Goal: Answer question/provide support: Share knowledge or assist other users

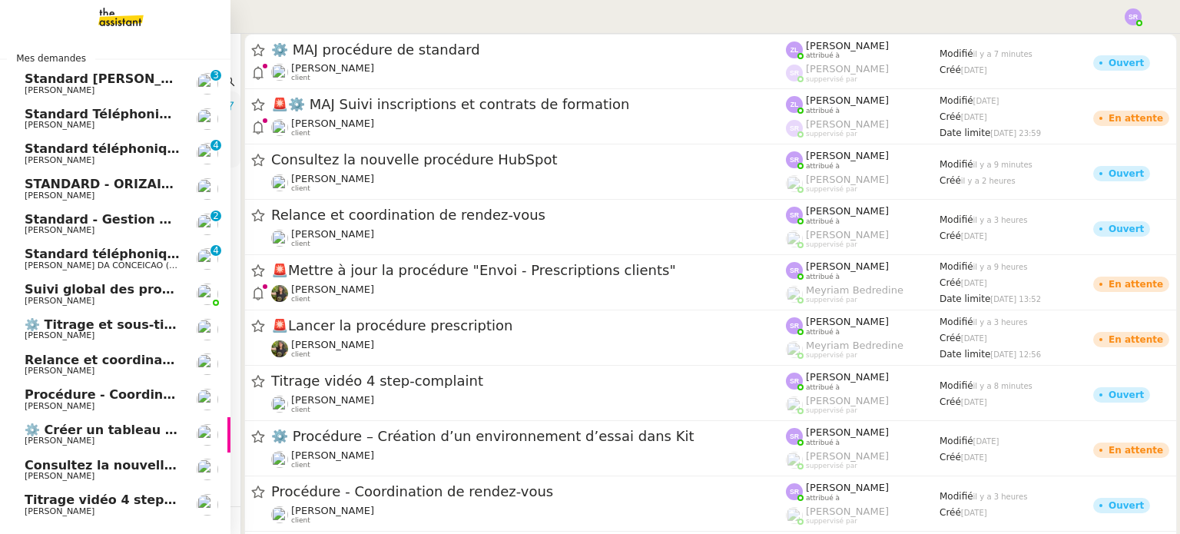
click at [154, 152] on span "Standard téléphonique - septembre 2025" at bounding box center [168, 148] width 286 height 15
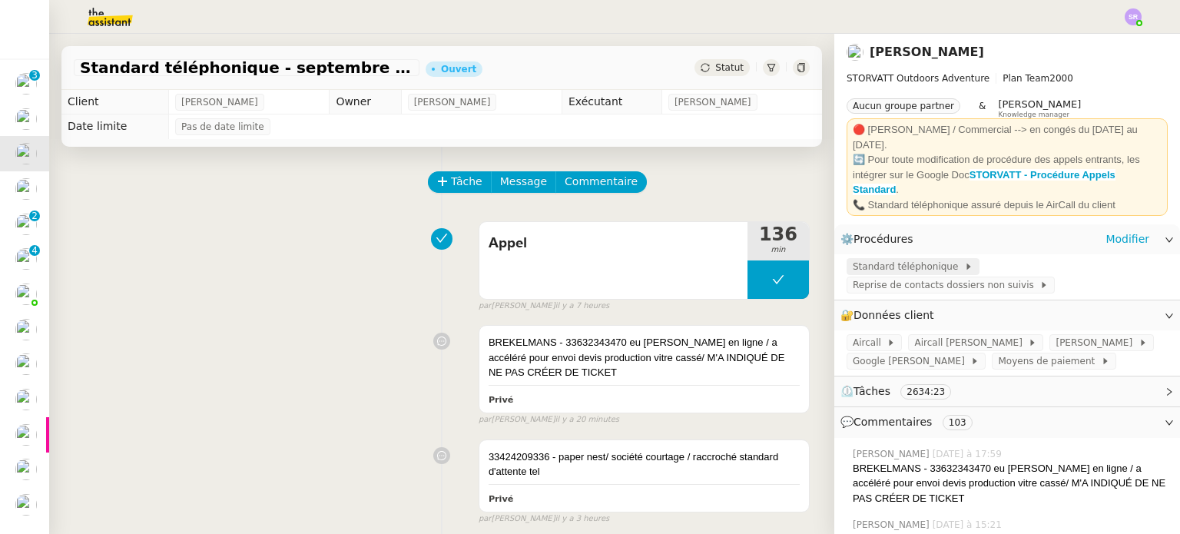
click at [909, 259] on span "Standard téléphonique" at bounding box center [908, 266] width 111 height 15
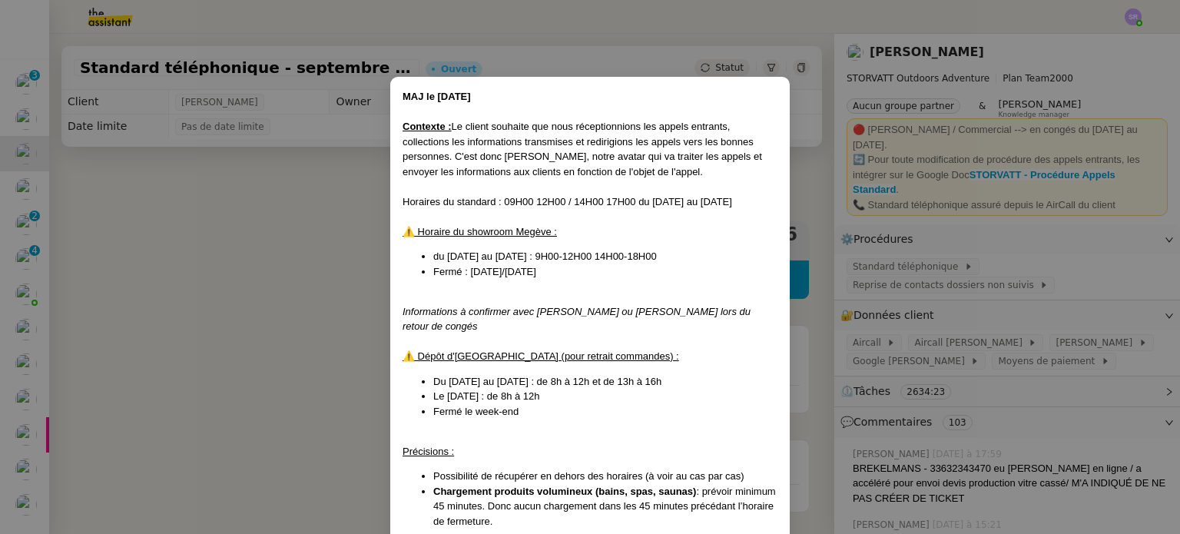
click at [965, 299] on nz-modal-container "MAJ le [DATE] Contexte : Le client souhaite que nous réceptionnions les appels …" at bounding box center [590, 267] width 1180 height 534
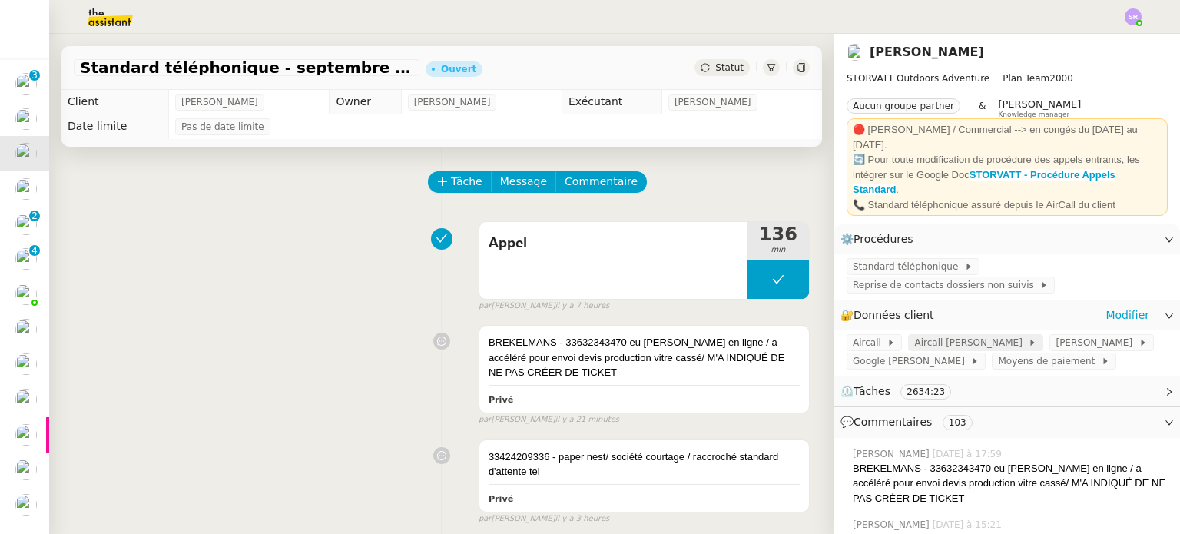
click at [937, 335] on span "Aircall [PERSON_NAME]" at bounding box center [971, 342] width 114 height 15
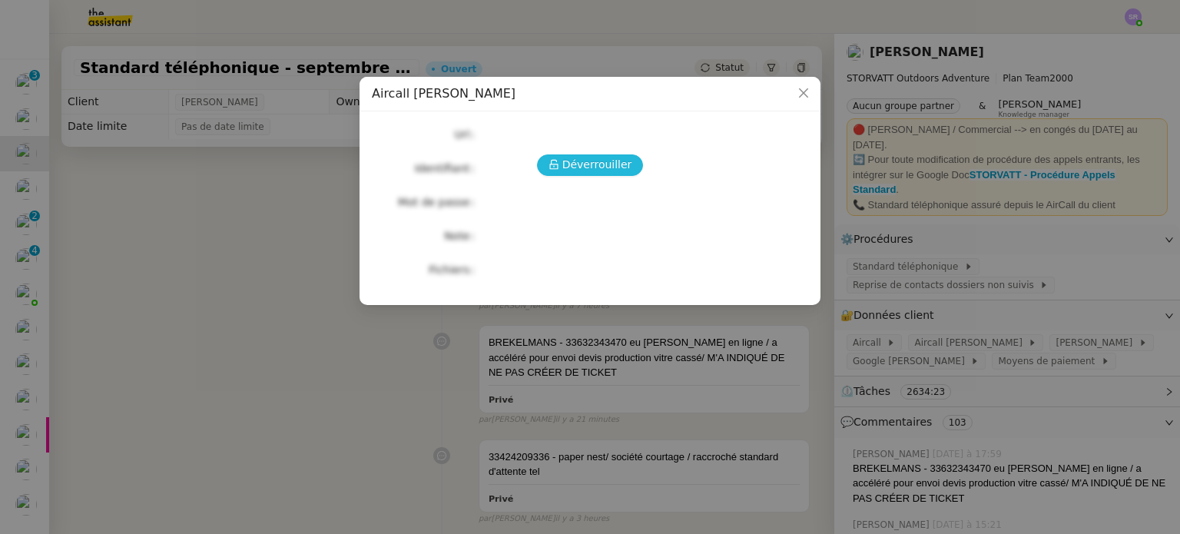
click at [575, 167] on span "Déverrouiller" at bounding box center [597, 165] width 70 height 18
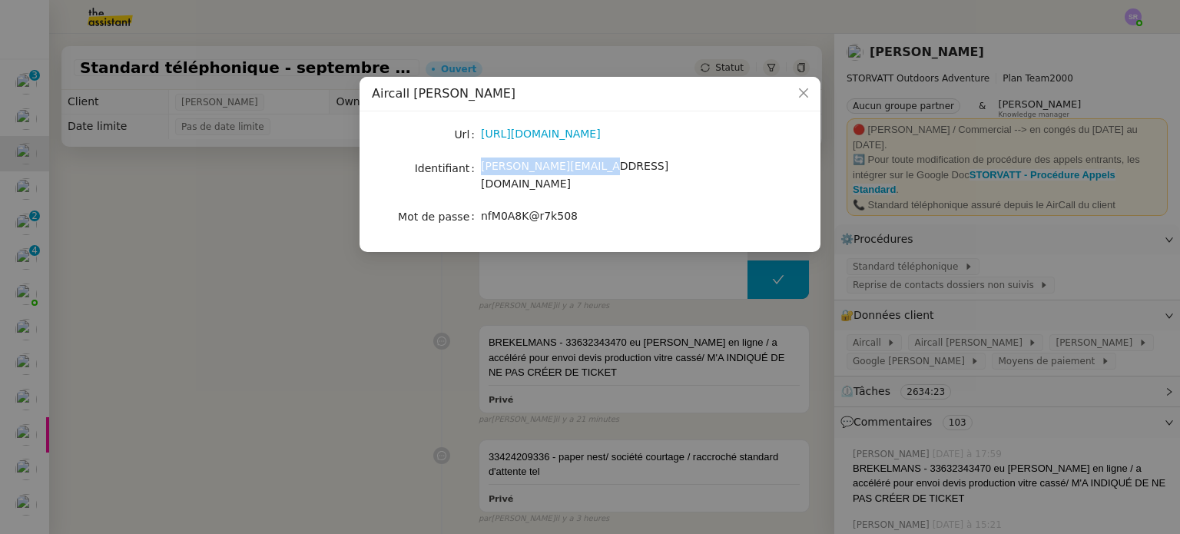
drag, startPoint x: 584, startPoint y: 167, endPoint x: 473, endPoint y: 168, distance: 110.6
click at [473, 168] on nz-form-item "Identifiant [PERSON_NAME][EMAIL_ADDRESS][DOMAIN_NAME]" at bounding box center [590, 175] width 436 height 36
drag, startPoint x: 1066, startPoint y: 441, endPoint x: 1101, endPoint y: 508, distance: 75.2
click at [1142, 463] on nz-modal-container "Aircall [PERSON_NAME] [URL][DOMAIN_NAME] Identifiant [PERSON_NAME][EMAIL_ADDRES…" at bounding box center [590, 267] width 1180 height 534
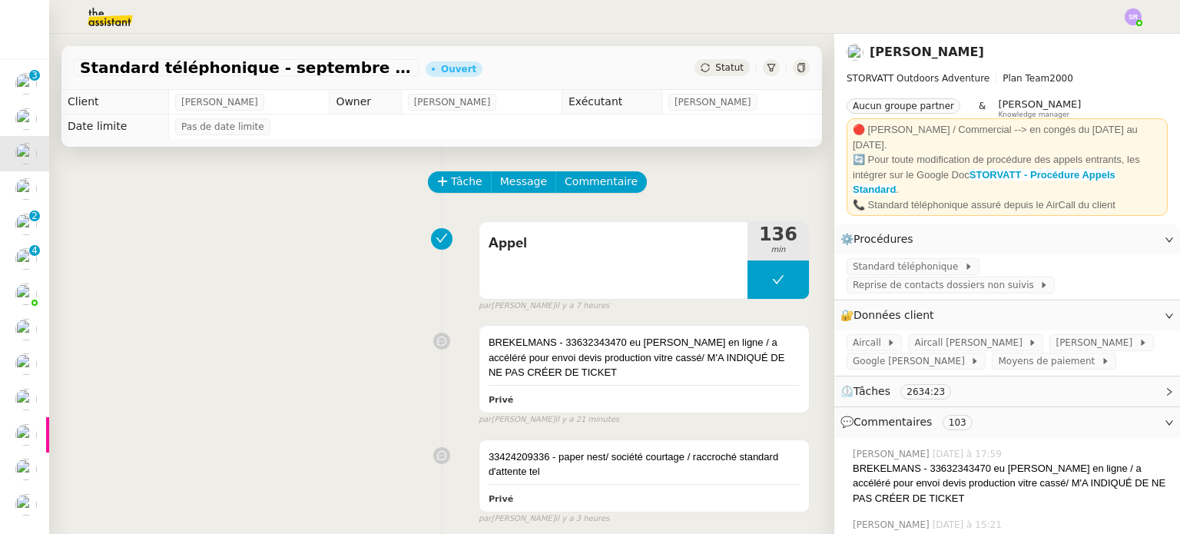
click at [346, 310] on div "Appel 136 min false par [PERSON_NAME] il y a 7 heures" at bounding box center [442, 263] width 736 height 98
click at [949, 335] on span "Aircall [PERSON_NAME]" at bounding box center [971, 342] width 114 height 15
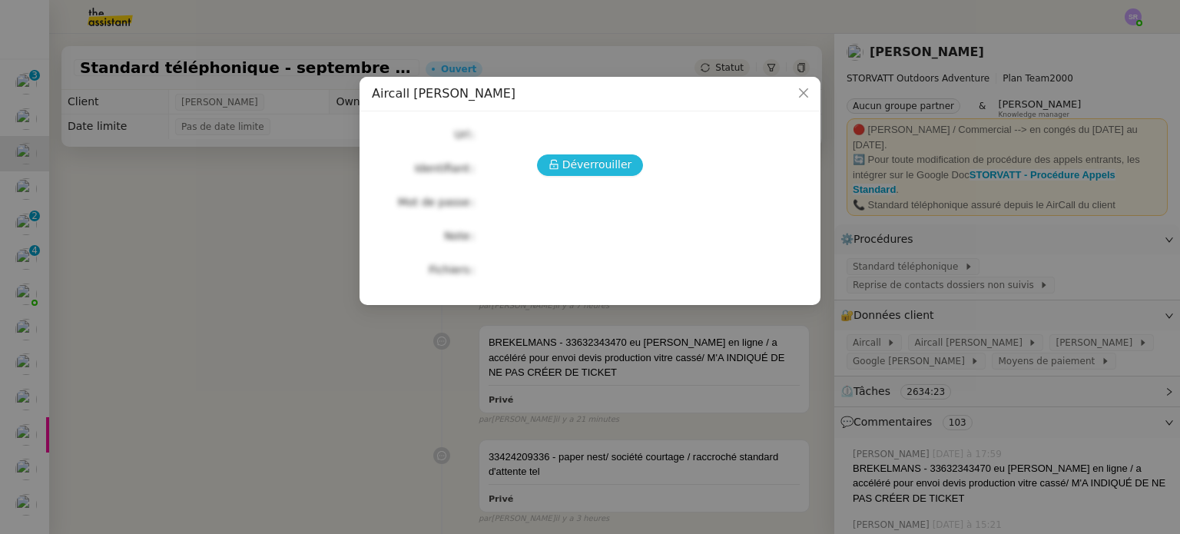
click at [614, 175] on button "Déverrouiller" at bounding box center [590, 165] width 107 height 22
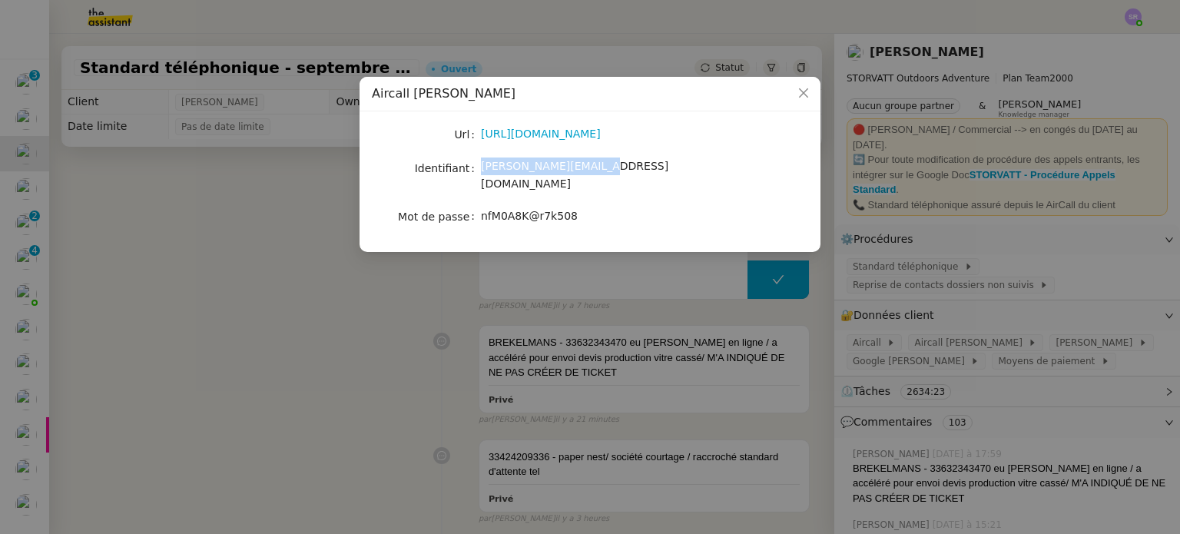
drag, startPoint x: 589, startPoint y: 165, endPoint x: 482, endPoint y: 167, distance: 107.6
click at [482, 167] on div "[PERSON_NAME][EMAIL_ADDRESS][DOMAIN_NAME]" at bounding box center [608, 175] width 254 height 36
copy span "[PERSON_NAME][EMAIL_ADDRESS][DOMAIN_NAME]"
click at [343, 267] on nz-modal-container "Aircall [PERSON_NAME] [URL][DOMAIN_NAME] Identifiant [PERSON_NAME][EMAIL_ADDRES…" at bounding box center [590, 267] width 1180 height 534
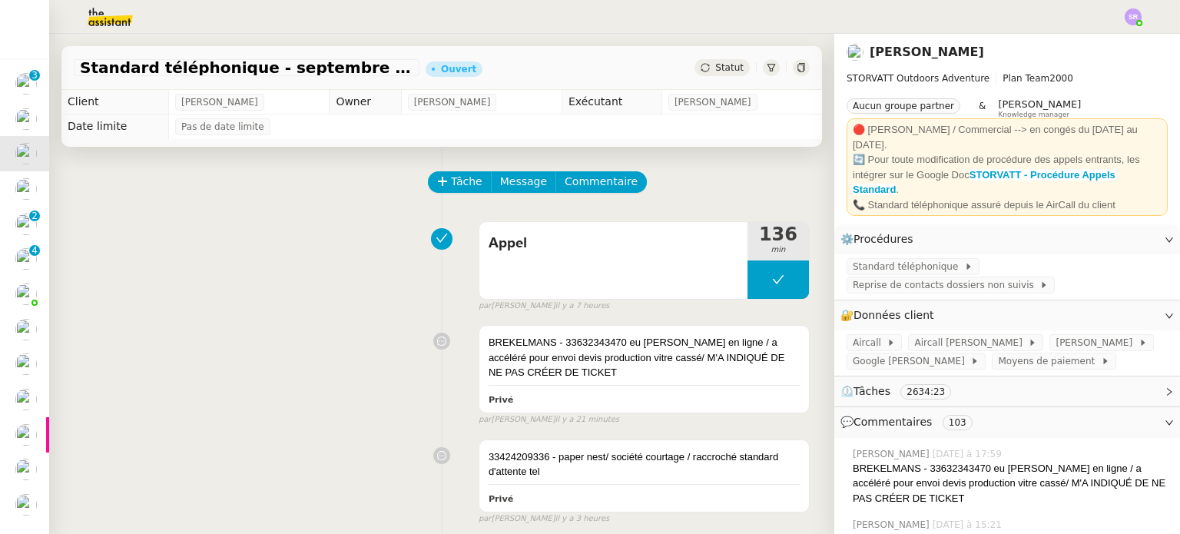
drag, startPoint x: 678, startPoint y: 197, endPoint x: 733, endPoint y: 220, distance: 59.9
click at [680, 197] on div "Tâche Message Commentaire" at bounding box center [619, 189] width 380 height 37
drag, startPoint x: 316, startPoint y: 416, endPoint x: 661, endPoint y: 359, distance: 348.7
click at [316, 414] on div "BREKELMANS - 33632343470 eu [PERSON_NAME] en ligne / a accéléré pour envoi devi…" at bounding box center [442, 372] width 736 height 108
click at [913, 259] on span "Standard téléphonique" at bounding box center [908, 266] width 111 height 15
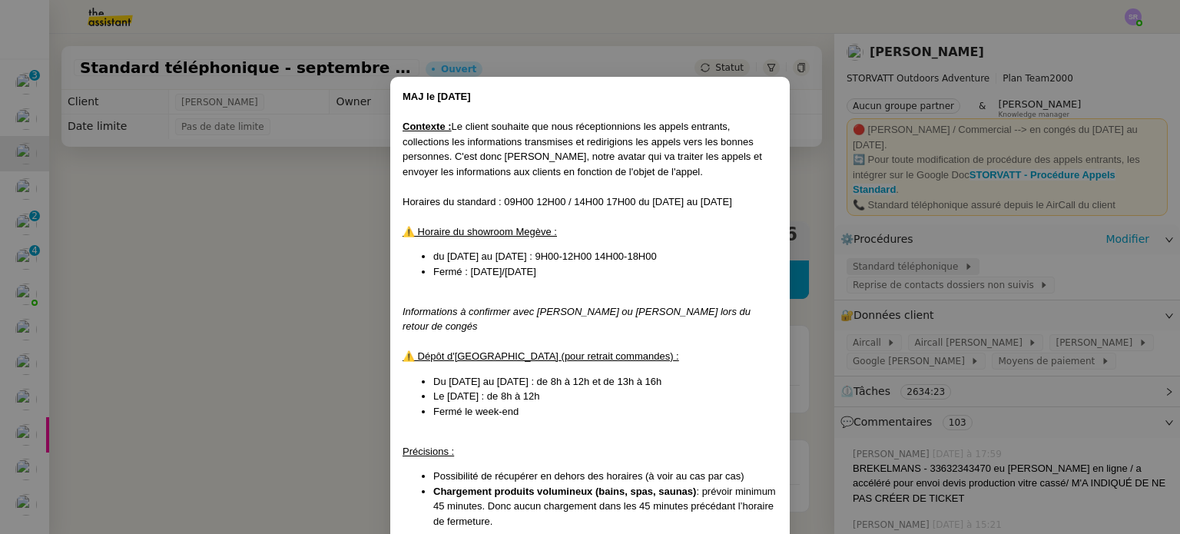
scroll to position [393, 0]
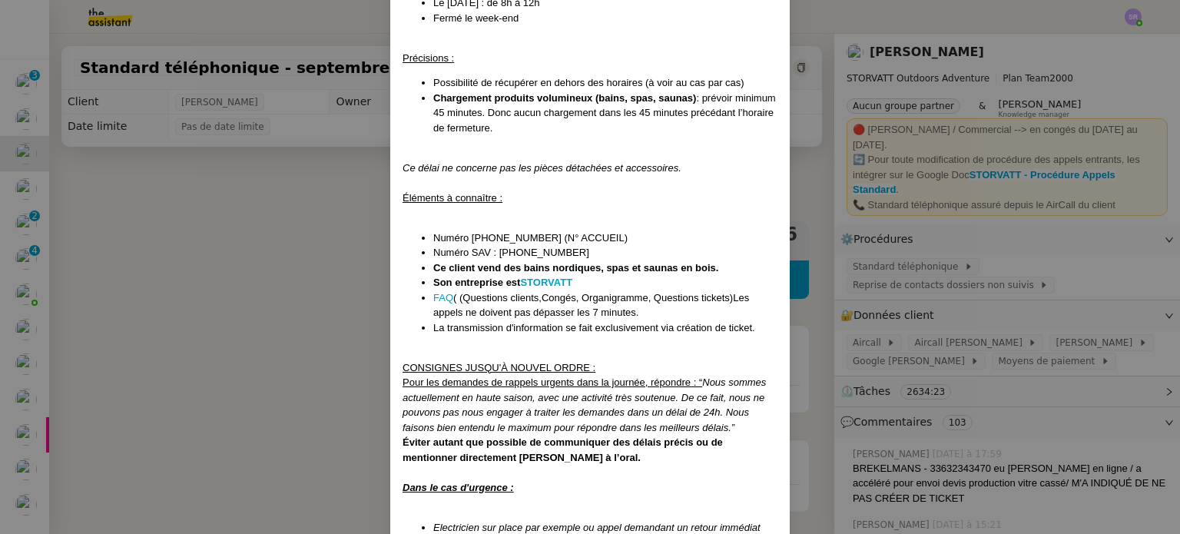
click at [928, 306] on nz-modal-container "MAJ le [DATE] Contexte : Le client souhaite que nous réceptionnions les appels …" at bounding box center [590, 267] width 1180 height 534
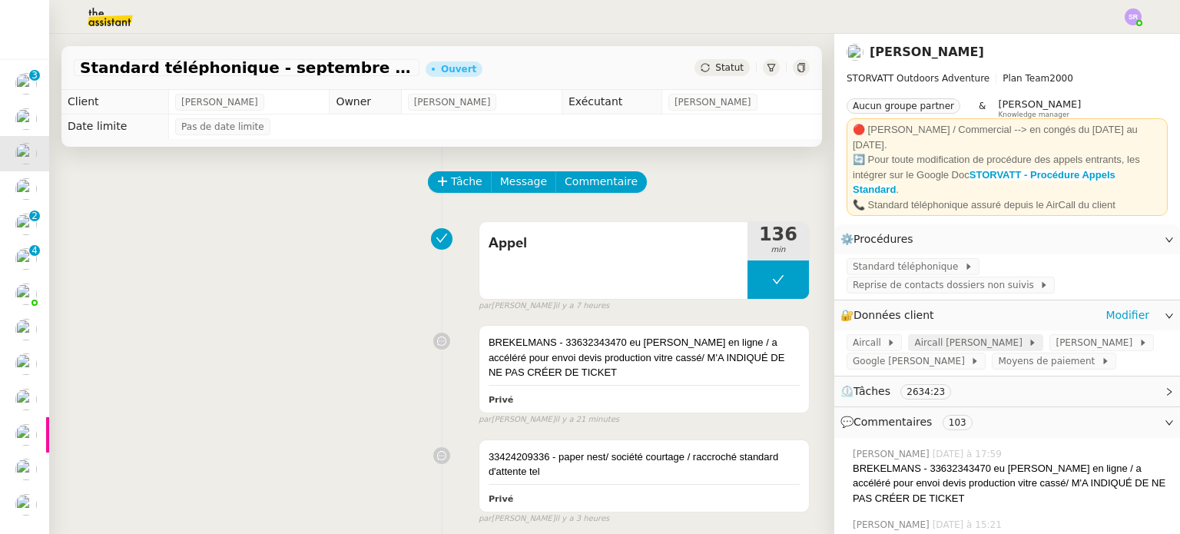
click at [937, 335] on span "Aircall [PERSON_NAME]" at bounding box center [971, 342] width 114 height 15
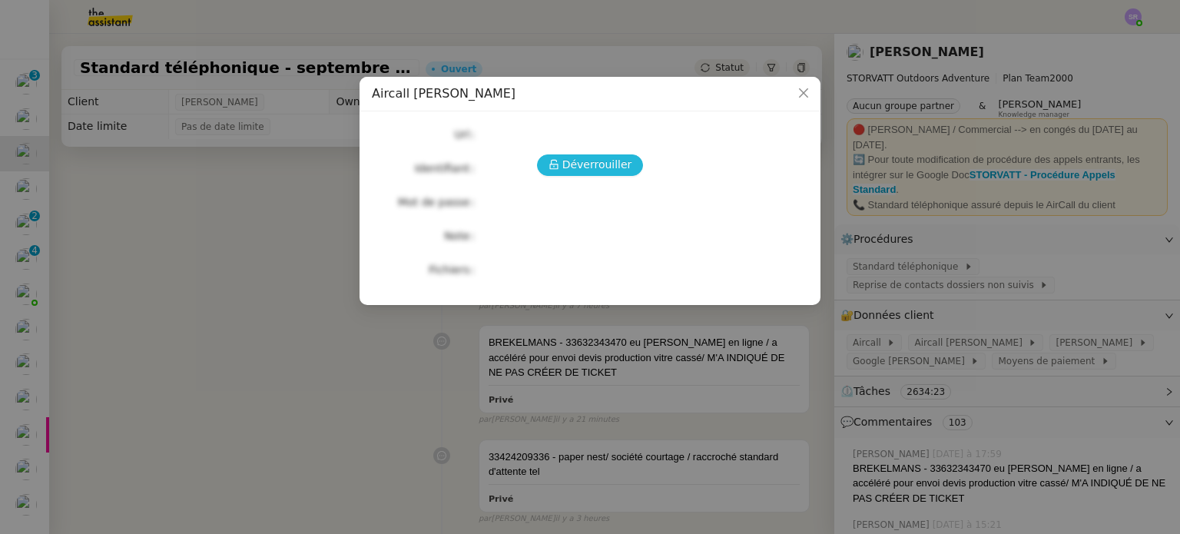
click at [570, 173] on span "Déverrouiller" at bounding box center [597, 165] width 70 height 18
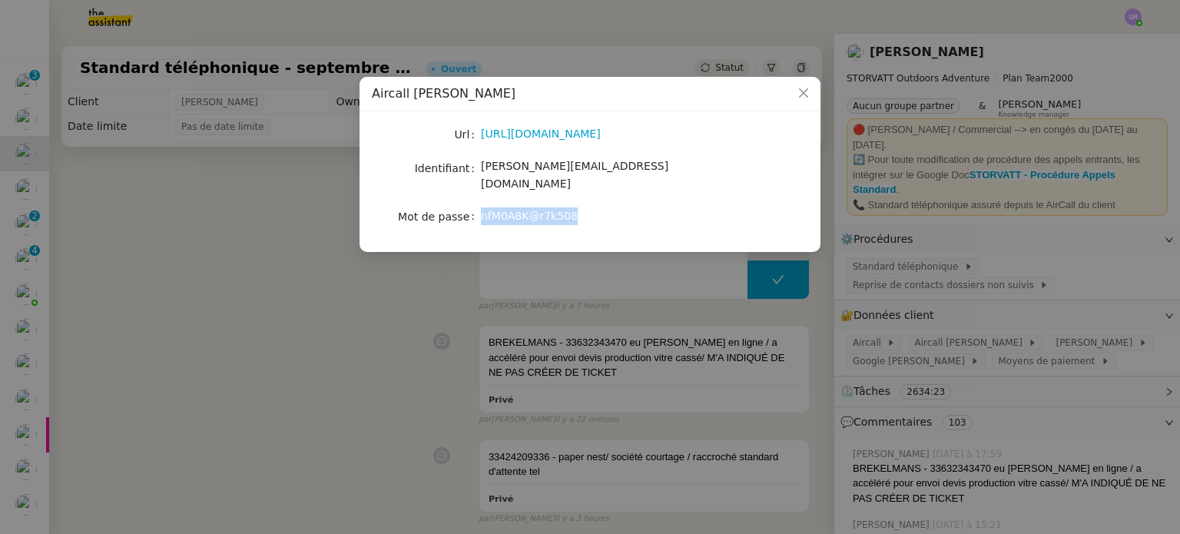
drag, startPoint x: 565, startPoint y: 200, endPoint x: 478, endPoint y: 197, distance: 86.9
click at [478, 206] on nz-form-item "Mot de passe [SECURITY_DATA]" at bounding box center [590, 217] width 436 height 22
copy nz-form-item "nfM0A8K@r7k508"
click at [253, 259] on nz-modal-container "Aircall [PERSON_NAME] [URL][DOMAIN_NAME] Identifiant [PERSON_NAME][EMAIL_ADDRES…" at bounding box center [590, 267] width 1180 height 534
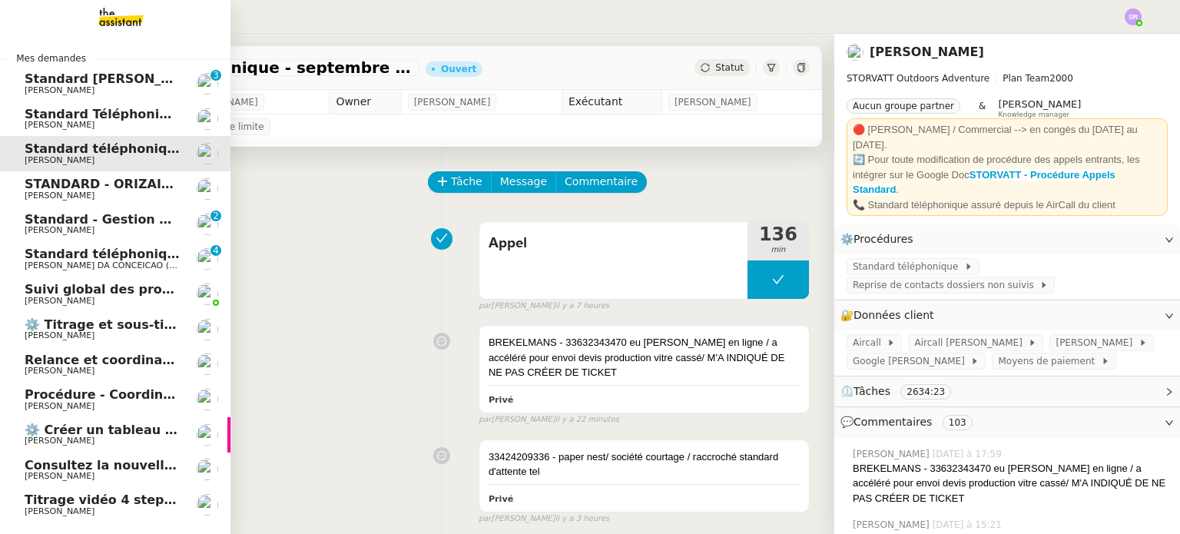
drag, startPoint x: 41, startPoint y: 218, endPoint x: 77, endPoint y: 223, distance: 35.6
click at [41, 218] on span "Standard - Gestion des appels entrants - septembre 2025" at bounding box center [224, 219] width 399 height 15
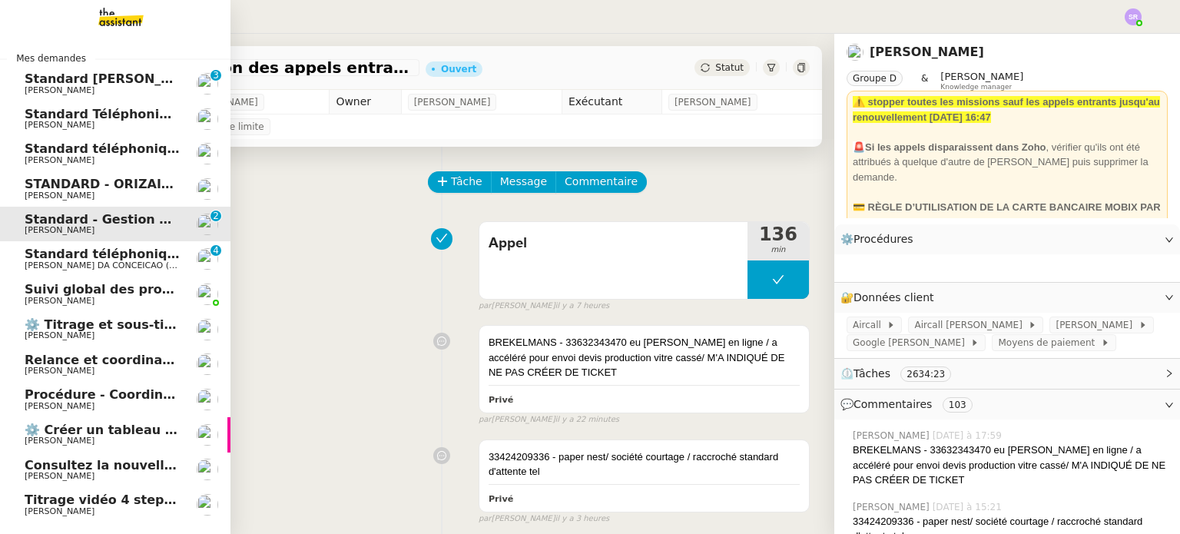
click at [104, 224] on span "Standard - Gestion des appels entrants - septembre 2025" at bounding box center [224, 219] width 399 height 15
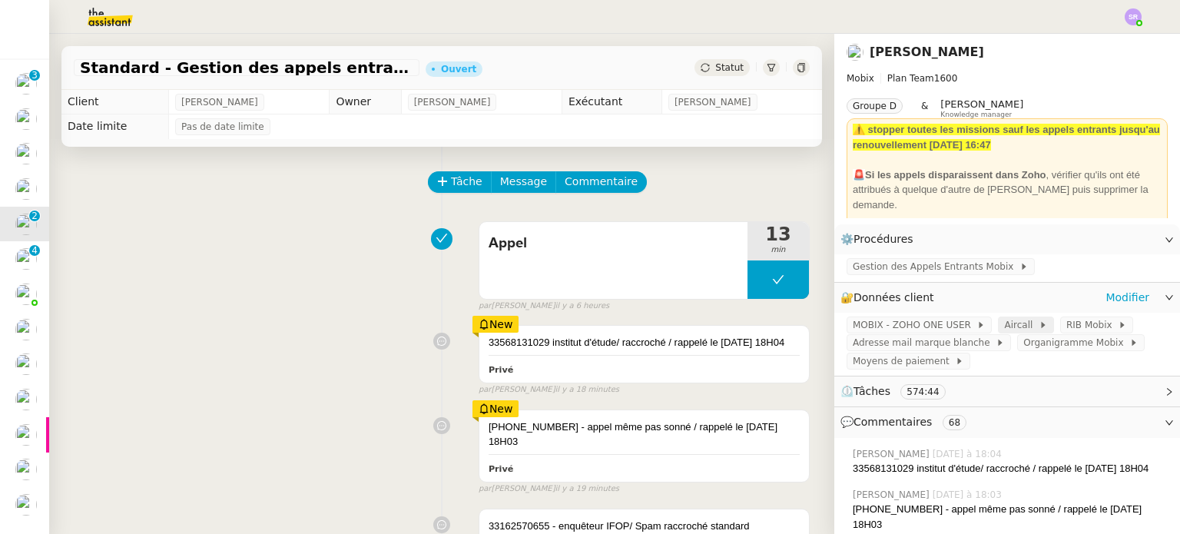
click at [1004, 329] on span "Aircall" at bounding box center [1021, 324] width 34 height 15
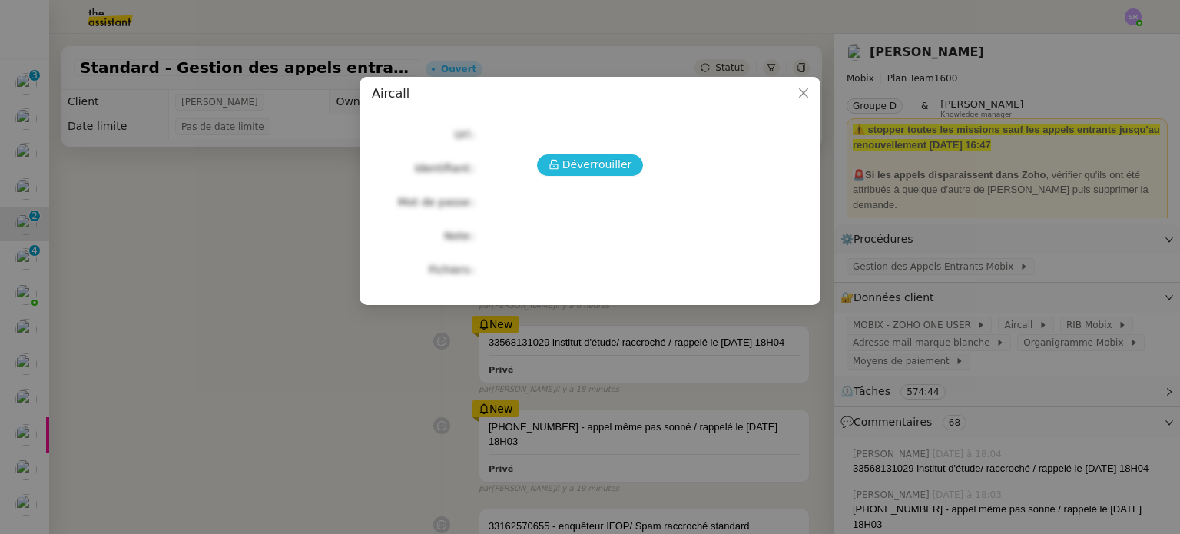
click at [591, 161] on span "Déverrouiller" at bounding box center [597, 165] width 70 height 18
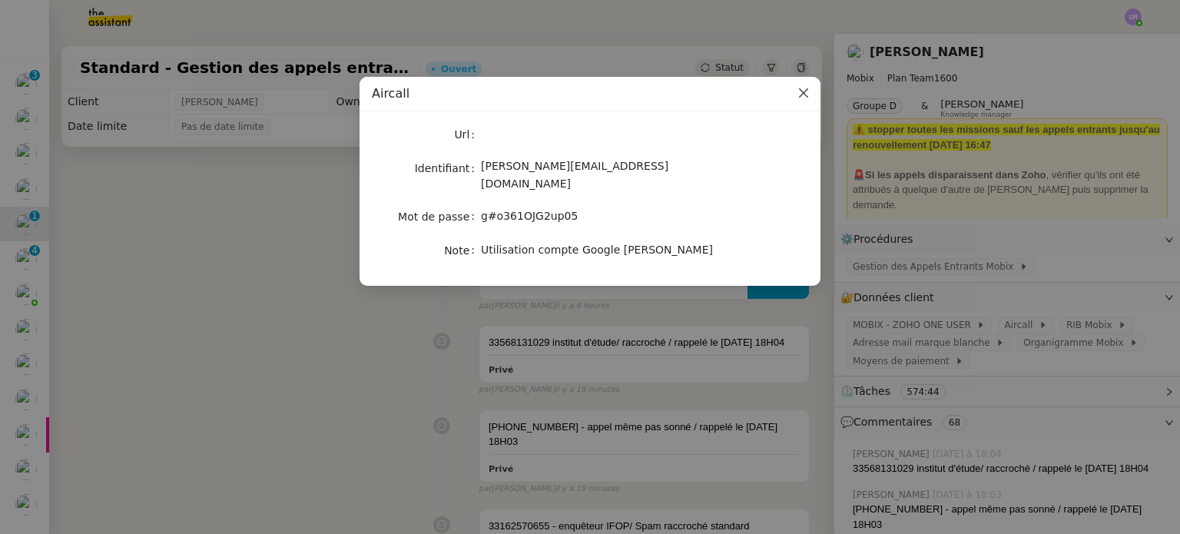
click at [796, 101] on span "Close" at bounding box center [803, 94] width 34 height 34
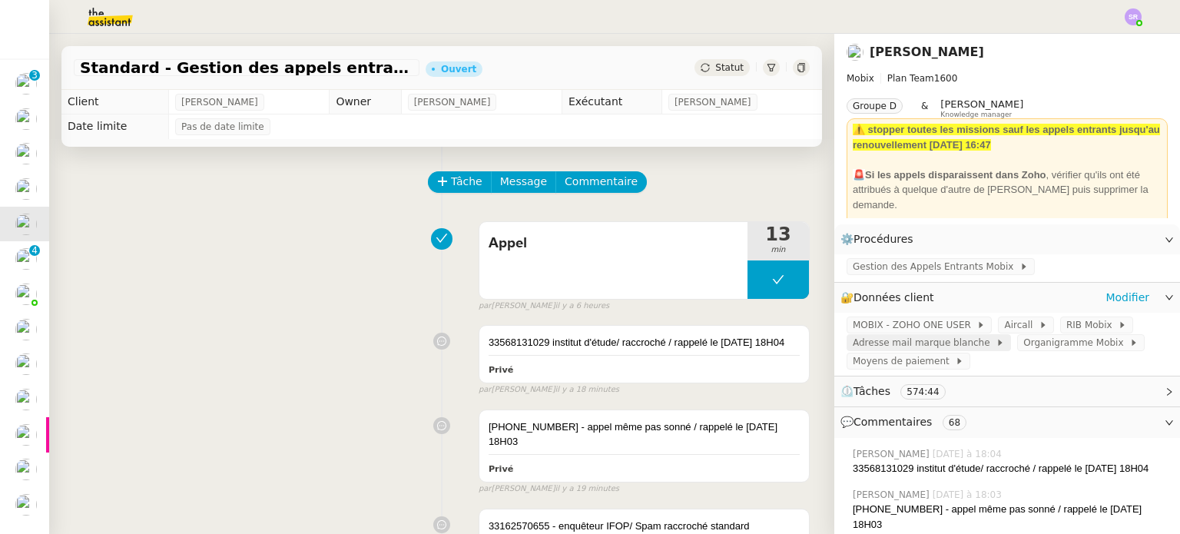
click at [952, 340] on span "Adresse mail marque blanche" at bounding box center [924, 342] width 143 height 15
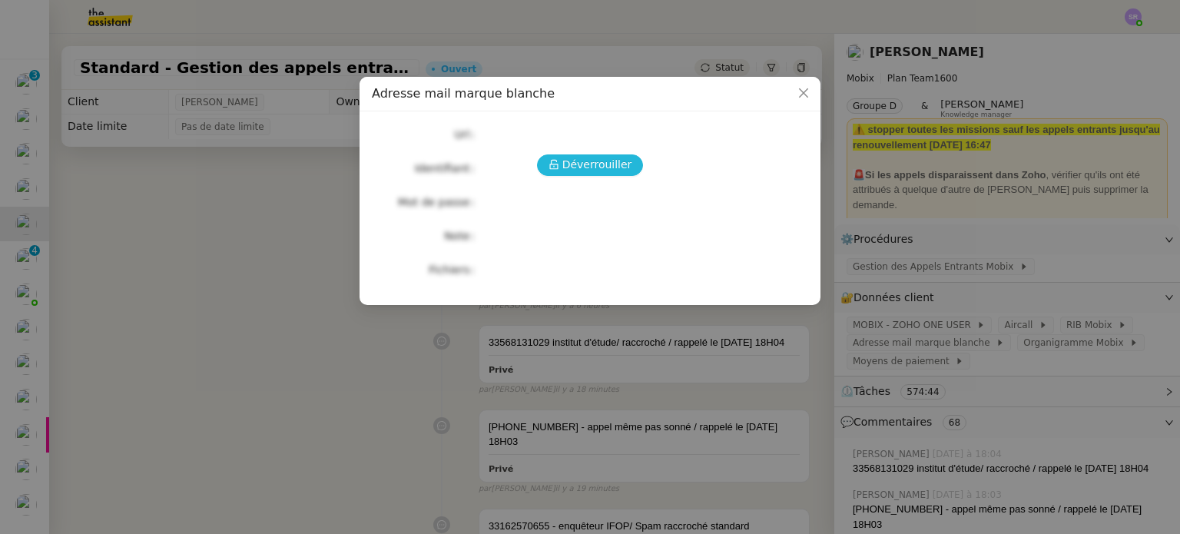
click at [612, 162] on span "Déverrouiller" at bounding box center [597, 165] width 70 height 18
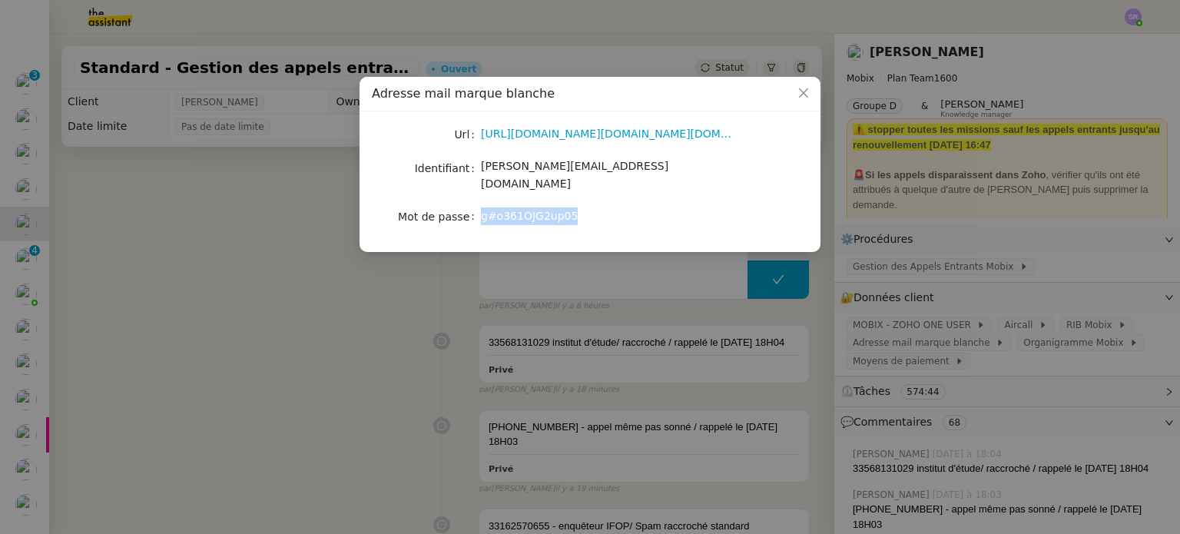
drag, startPoint x: 574, startPoint y: 199, endPoint x: 475, endPoint y: 204, distance: 99.2
click at [475, 206] on nz-form-item "Mot de passe [SECURITY_DATA]" at bounding box center [590, 217] width 436 height 22
drag, startPoint x: 94, startPoint y: 224, endPoint x: 107, endPoint y: 226, distance: 13.3
click at [94, 224] on nz-modal-container "Adresse mail marque blanche Url [URL][DOMAIN_NAME][DOMAIN_NAME][DOMAIN_NAME] Id…" at bounding box center [590, 267] width 1180 height 534
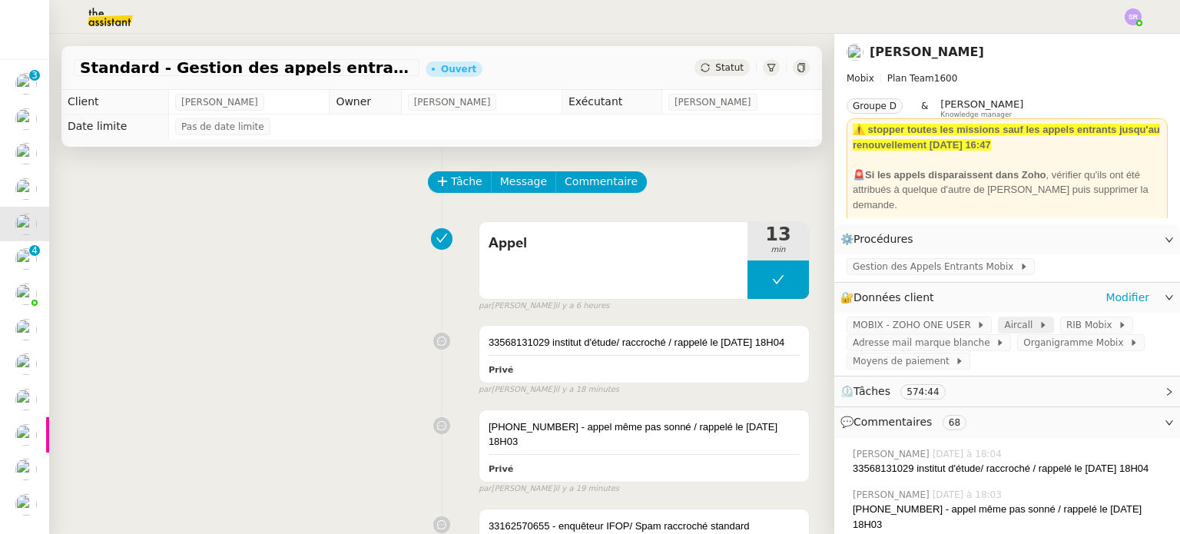
click at [1004, 329] on span "Aircall" at bounding box center [1021, 324] width 34 height 15
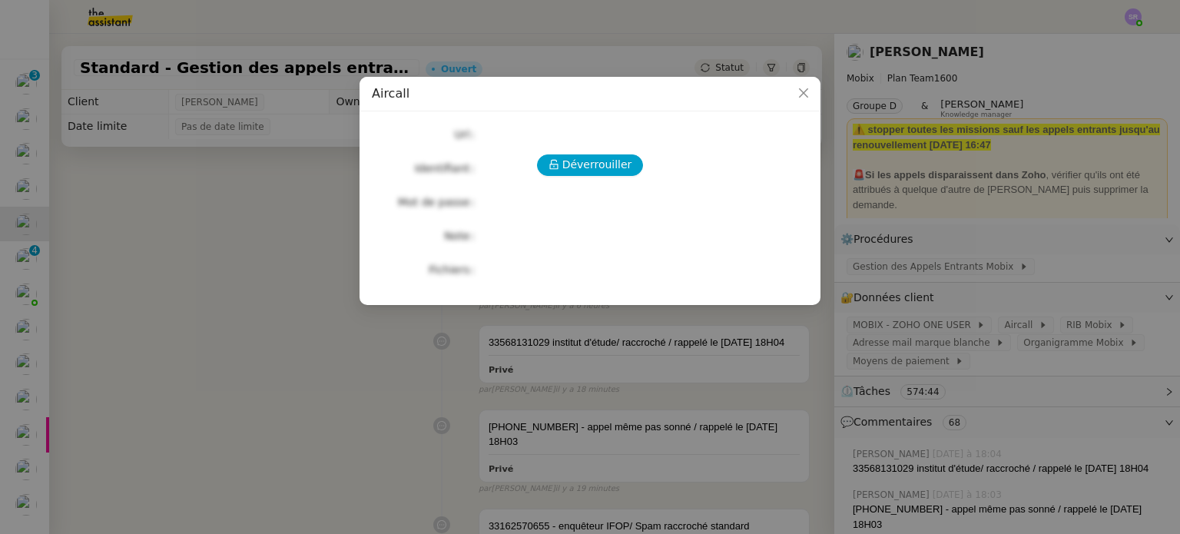
click at [993, 331] on nz-modal-container "Aircall Déverrouiller Url Identifiant Mot de passe Note Fichiers Upload" at bounding box center [590, 267] width 1180 height 534
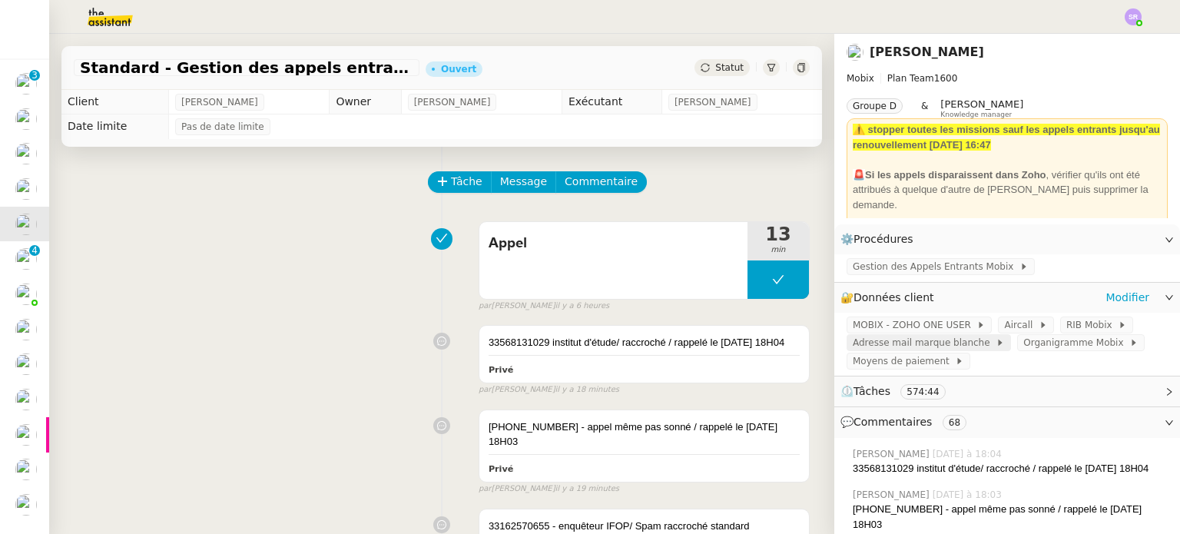
click at [928, 346] on span "Adresse mail marque blanche" at bounding box center [924, 342] width 143 height 15
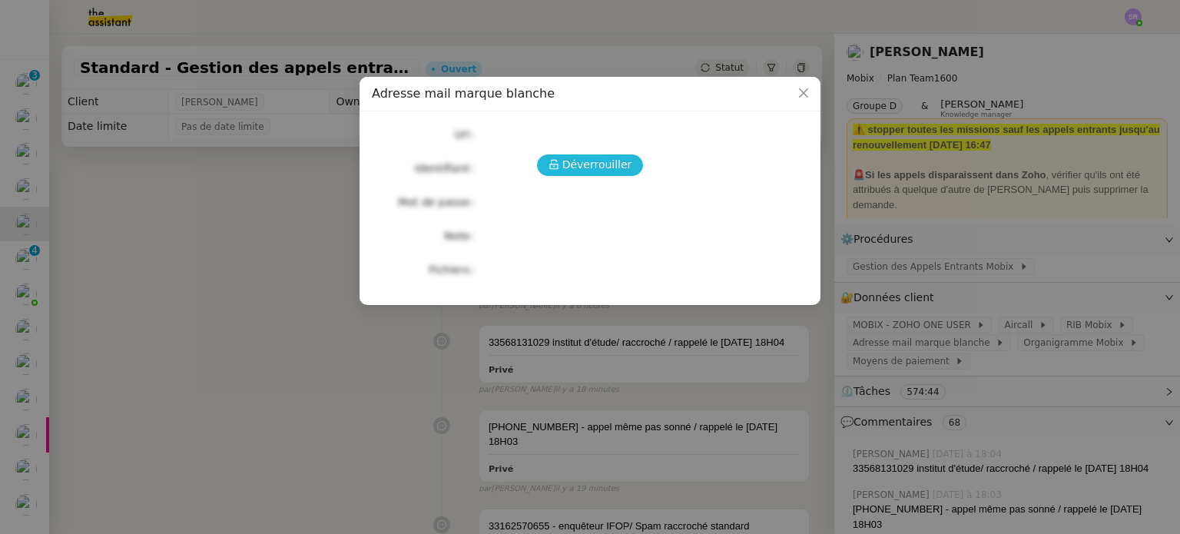
click at [602, 162] on span "Déverrouiller" at bounding box center [597, 165] width 70 height 18
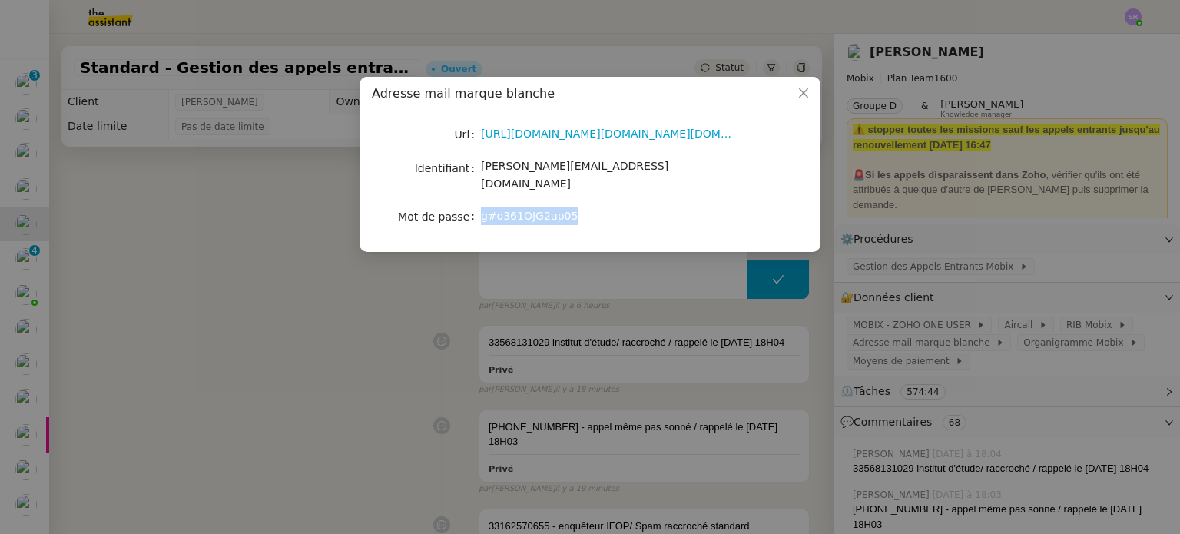
drag, startPoint x: 575, startPoint y: 193, endPoint x: 476, endPoint y: 201, distance: 98.7
click at [476, 206] on nz-form-item "Mot de passe [SECURITY_DATA]" at bounding box center [590, 217] width 436 height 22
copy nz-form-item "g#o361OJG2up05"
click at [806, 91] on icon "Close" at bounding box center [803, 92] width 9 height 9
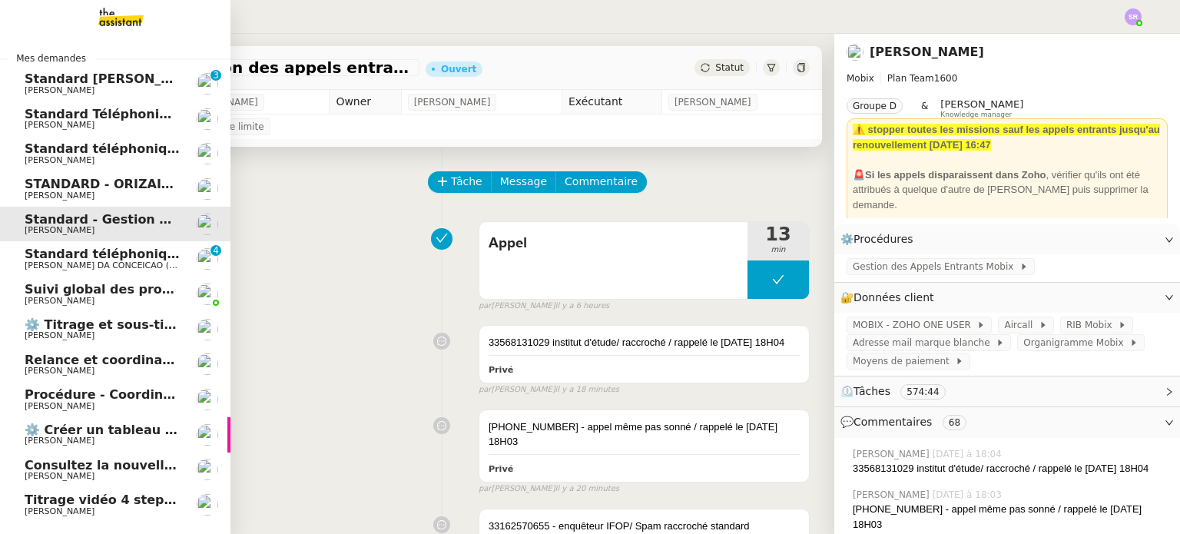
click at [13, 151] on link "Standard téléphonique - [DATE] [PERSON_NAME]" at bounding box center [115, 153] width 230 height 35
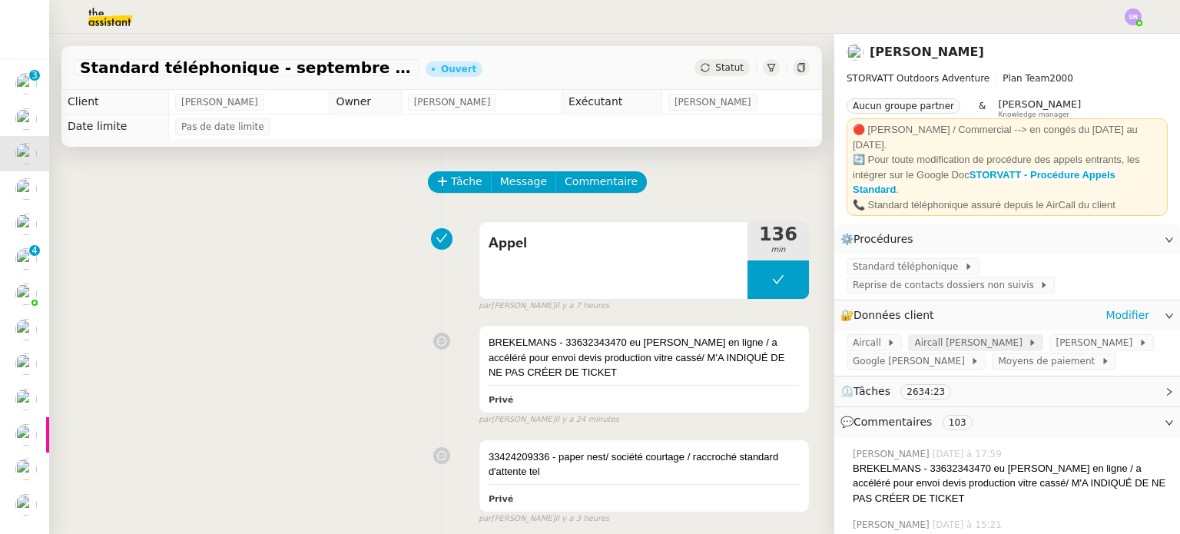
click at [962, 335] on span "Aircall [PERSON_NAME]" at bounding box center [971, 342] width 114 height 15
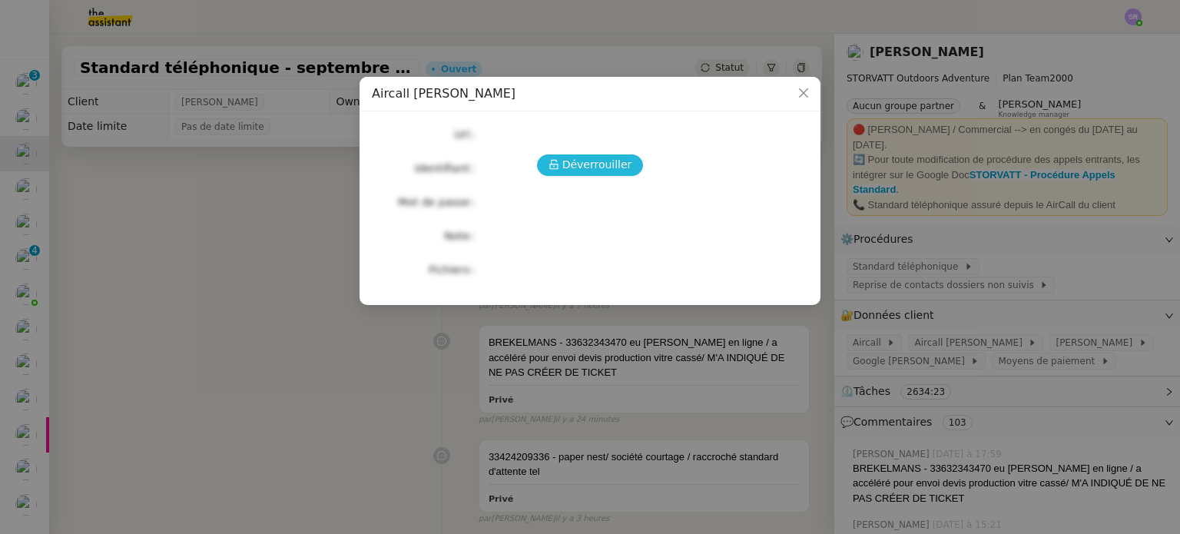
click at [601, 170] on span "Déverrouiller" at bounding box center [597, 165] width 70 height 18
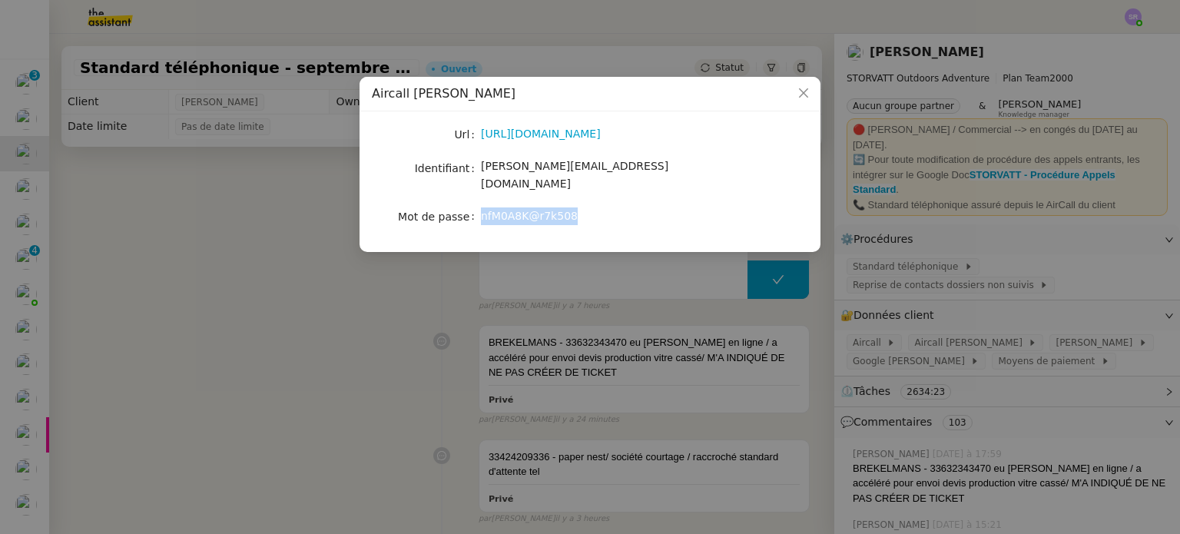
drag, startPoint x: 581, startPoint y: 196, endPoint x: 480, endPoint y: 202, distance: 101.6
click at [481, 207] on div "nfM0A8K@r7k508" at bounding box center [608, 216] width 254 height 18
copy span "nfM0A8K@r7k508"
click at [1001, 225] on nz-modal-container "Aircall [PERSON_NAME] [URL][DOMAIN_NAME] Identifiant [PERSON_NAME][EMAIL_ADDRES…" at bounding box center [590, 267] width 1180 height 534
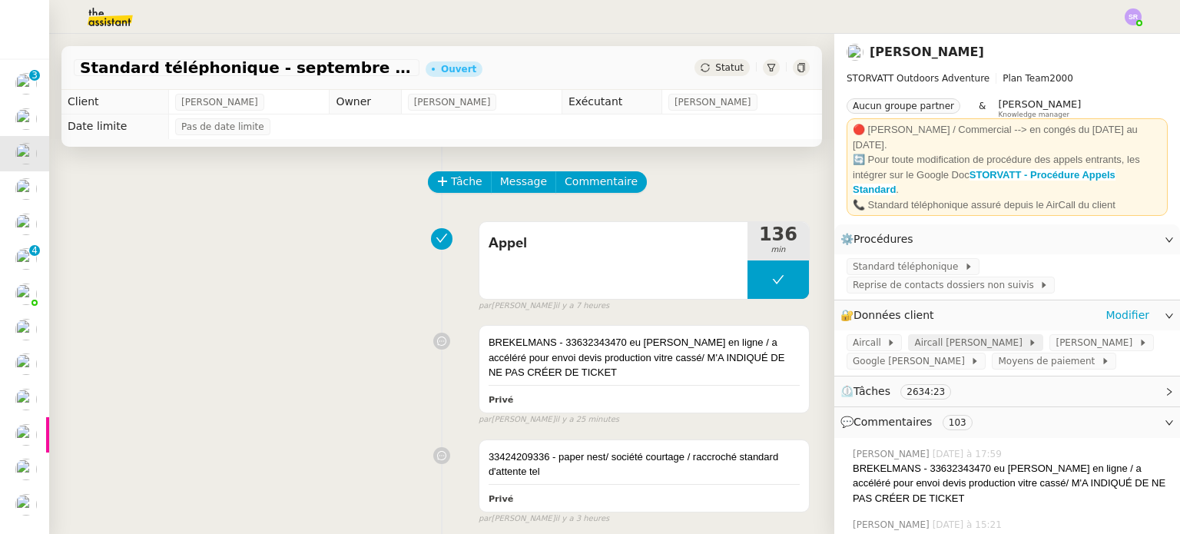
click at [963, 335] on span "Aircall [PERSON_NAME]" at bounding box center [971, 342] width 114 height 15
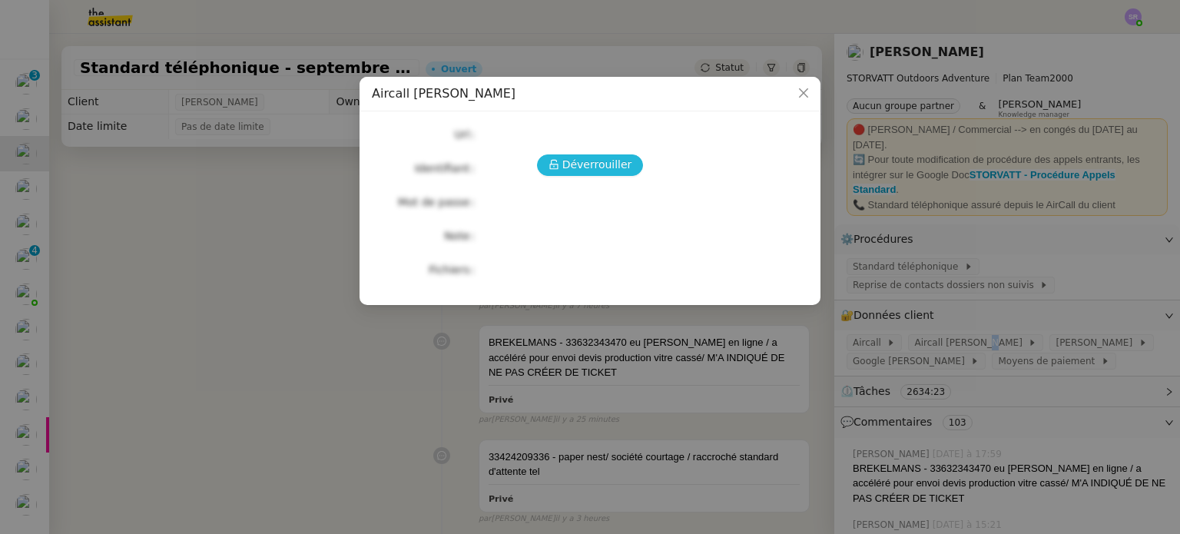
click at [616, 167] on span "Déverrouiller" at bounding box center [597, 165] width 70 height 18
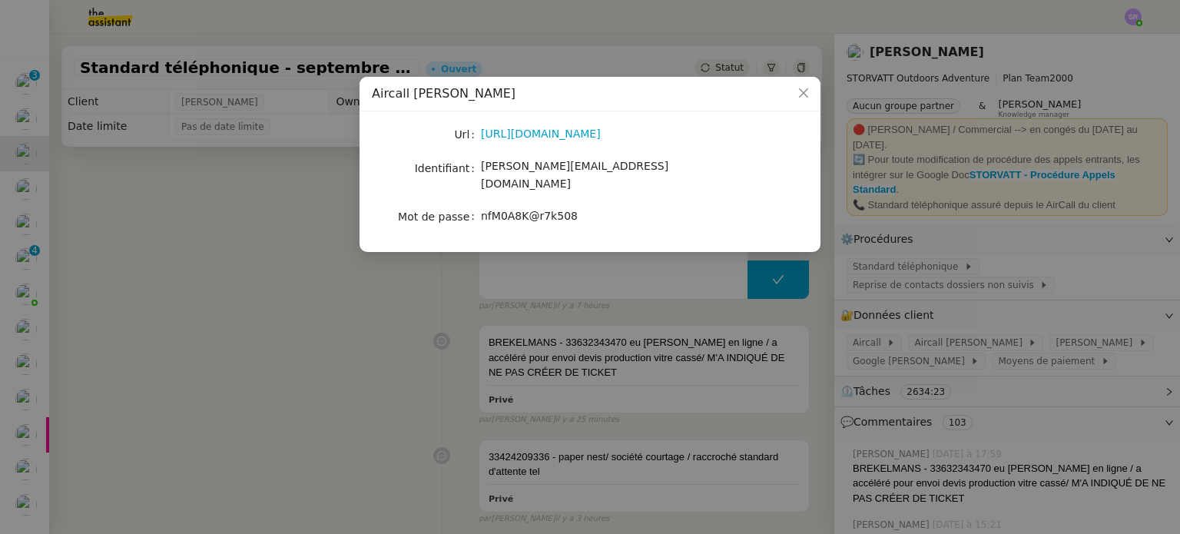
drag, startPoint x: 531, startPoint y: 26, endPoint x: 564, endPoint y: 15, distance: 34.0
click at [531, 25] on nz-modal-container "Aircall [PERSON_NAME] [URL][DOMAIN_NAME] Identifiant [PERSON_NAME][EMAIL_ADDRES…" at bounding box center [590, 267] width 1180 height 534
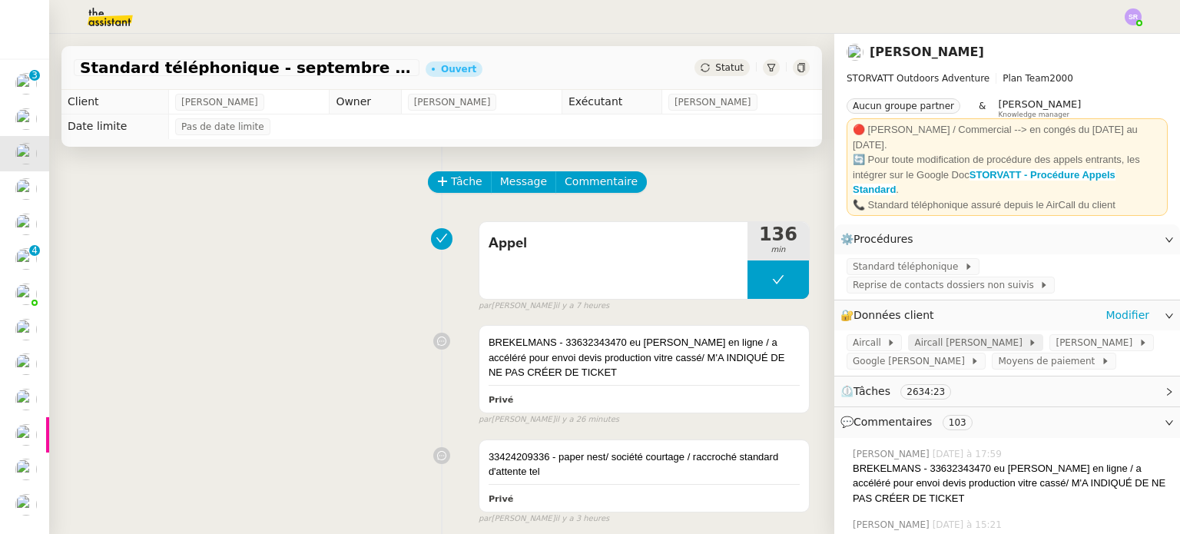
click at [957, 335] on span "Aircall [PERSON_NAME]" at bounding box center [971, 342] width 114 height 15
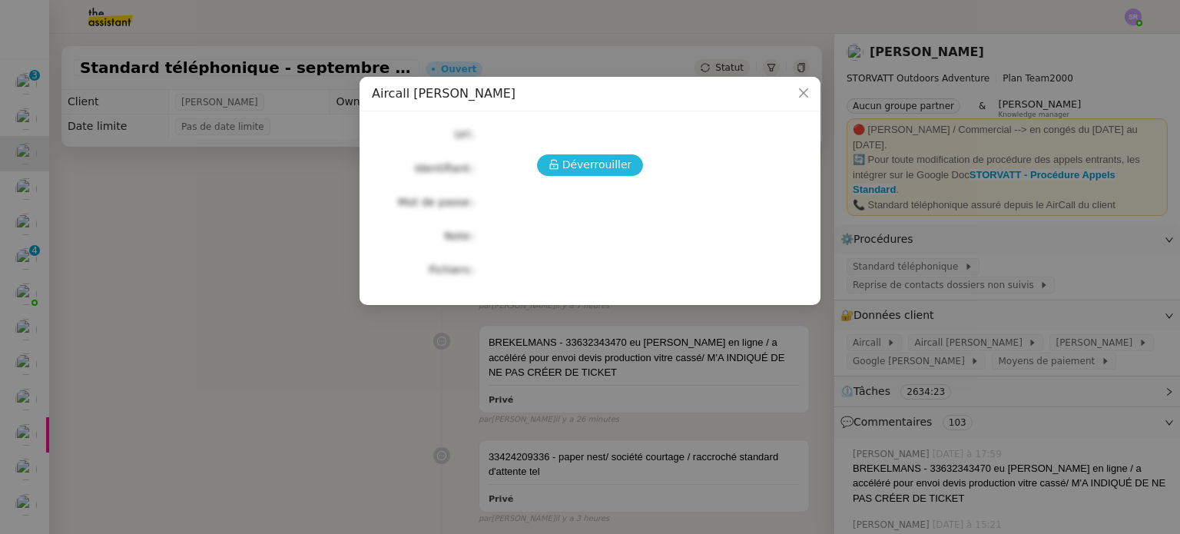
click at [584, 167] on span "Déverrouiller" at bounding box center [597, 165] width 70 height 18
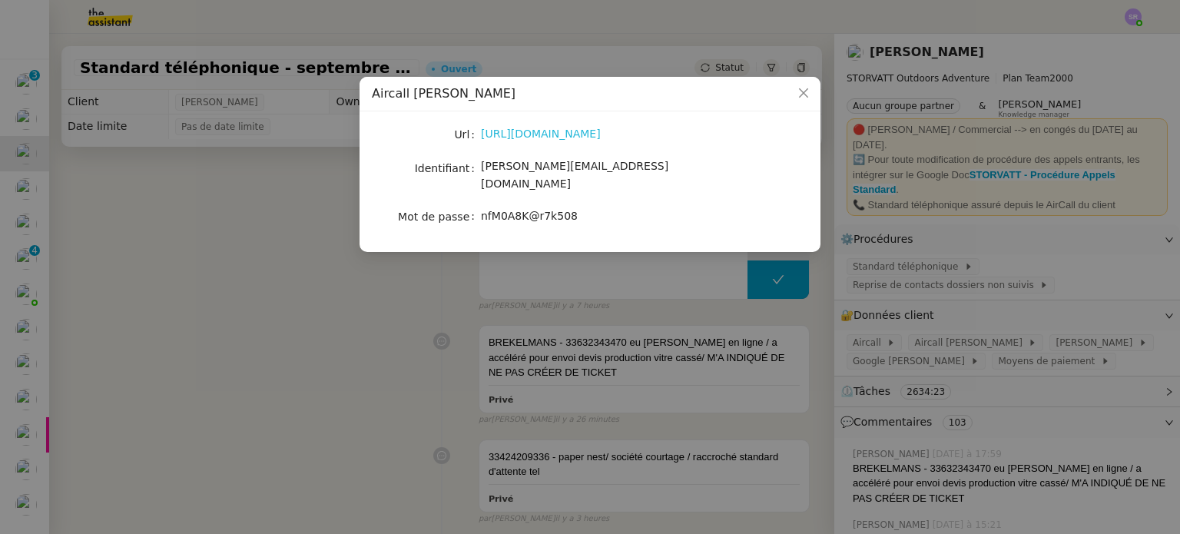
click at [575, 135] on link "[URL][DOMAIN_NAME]" at bounding box center [541, 133] width 120 height 12
drag, startPoint x: 587, startPoint y: 170, endPoint x: 481, endPoint y: 171, distance: 106.0
click at [481, 171] on div "[PERSON_NAME][EMAIL_ADDRESS][DOMAIN_NAME]" at bounding box center [608, 175] width 254 height 36
click at [53, 191] on nz-modal-container "Aircall [PERSON_NAME] [URL][DOMAIN_NAME] Identifiant [PERSON_NAME][EMAIL_ADDRES…" at bounding box center [590, 267] width 1180 height 534
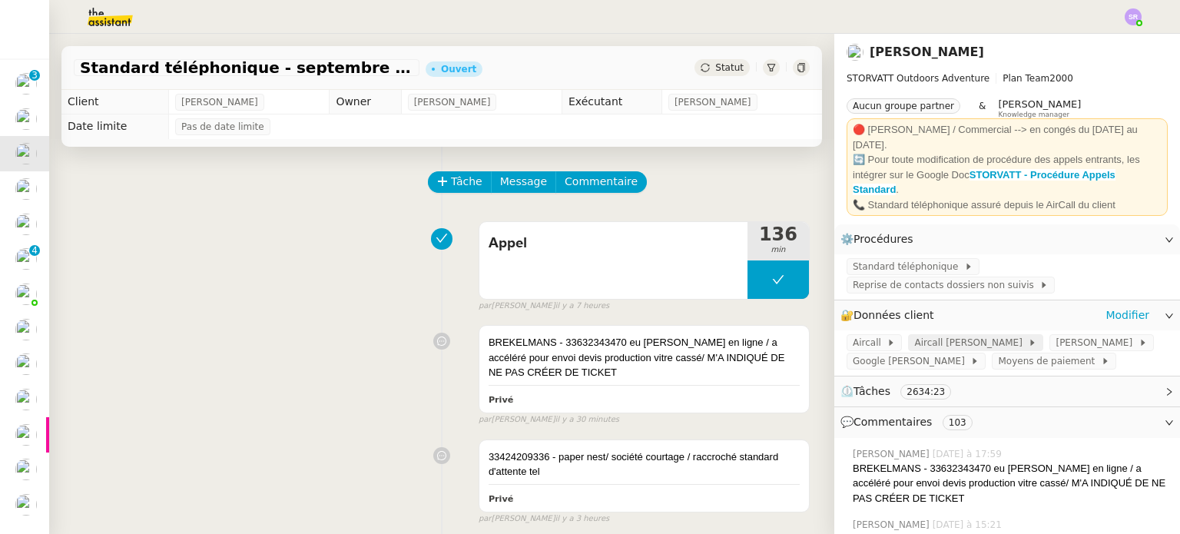
click at [924, 335] on span "Aircall [PERSON_NAME]" at bounding box center [971, 342] width 114 height 15
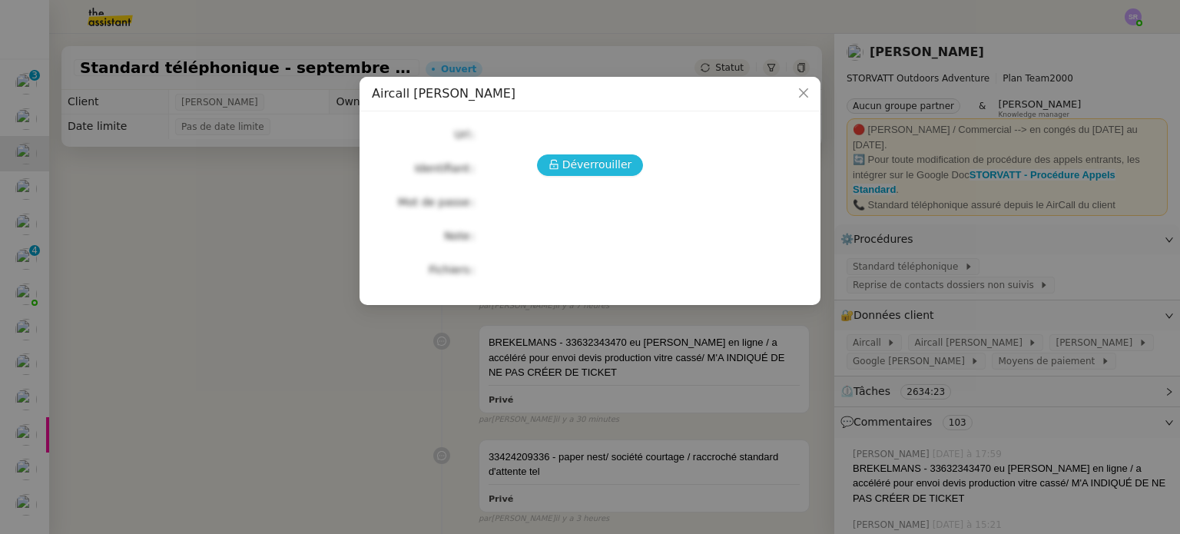
click at [593, 170] on span "Déverrouiller" at bounding box center [597, 165] width 70 height 18
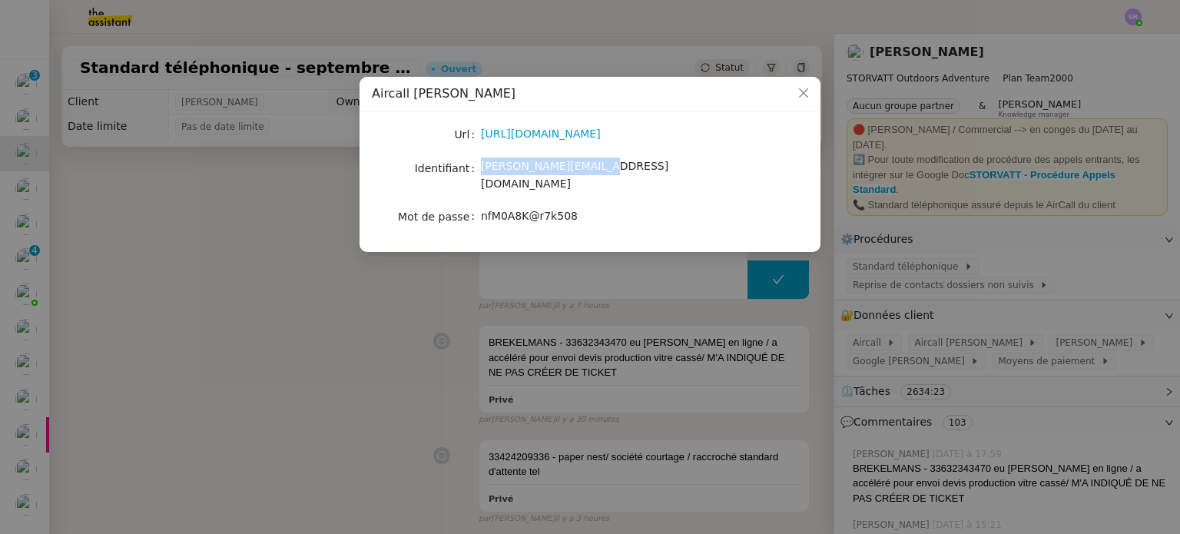
drag, startPoint x: 603, startPoint y: 167, endPoint x: 473, endPoint y: 171, distance: 129.9
click at [473, 171] on nz-form-item "Identifiant [PERSON_NAME][EMAIL_ADDRESS][DOMAIN_NAME]" at bounding box center [590, 175] width 436 height 36
copy nz-form-item "[PERSON_NAME][EMAIL_ADDRESS][DOMAIN_NAME]"
click at [81, 208] on nz-modal-container "Aircall [PERSON_NAME] [URL][DOMAIN_NAME] Identifiant [PERSON_NAME][EMAIL_ADDRES…" at bounding box center [590, 267] width 1180 height 534
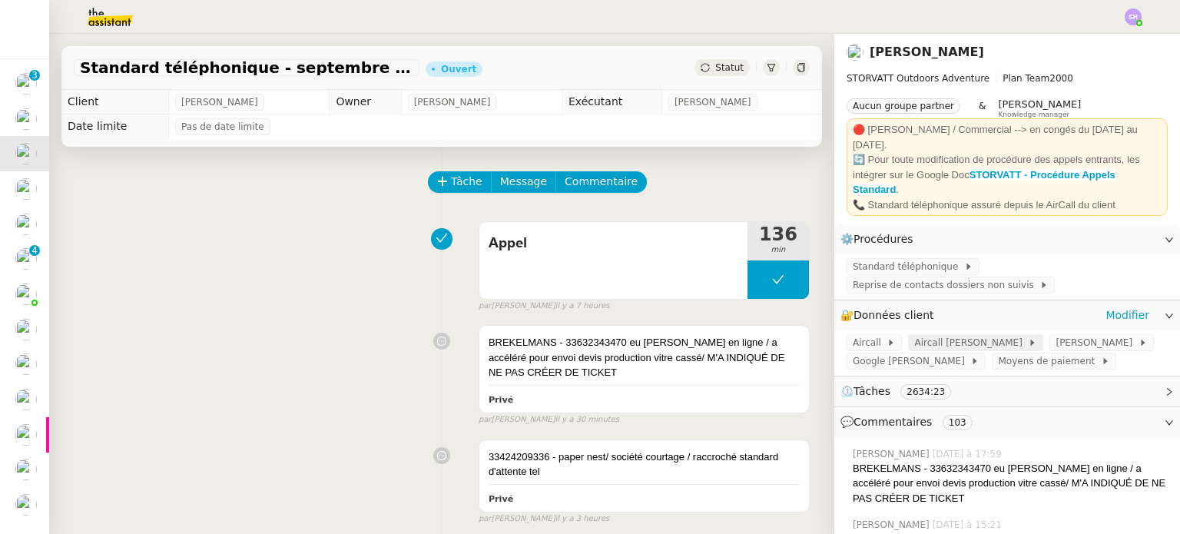
click at [948, 335] on span "Aircall [PERSON_NAME]" at bounding box center [971, 342] width 114 height 15
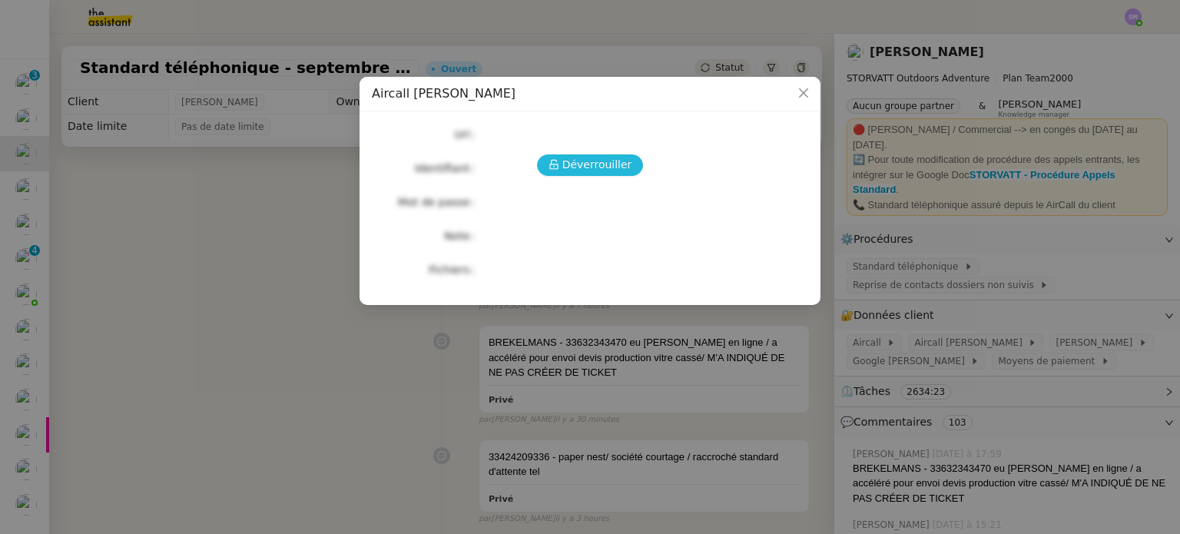
click at [594, 162] on span "Déverrouiller" at bounding box center [597, 165] width 70 height 18
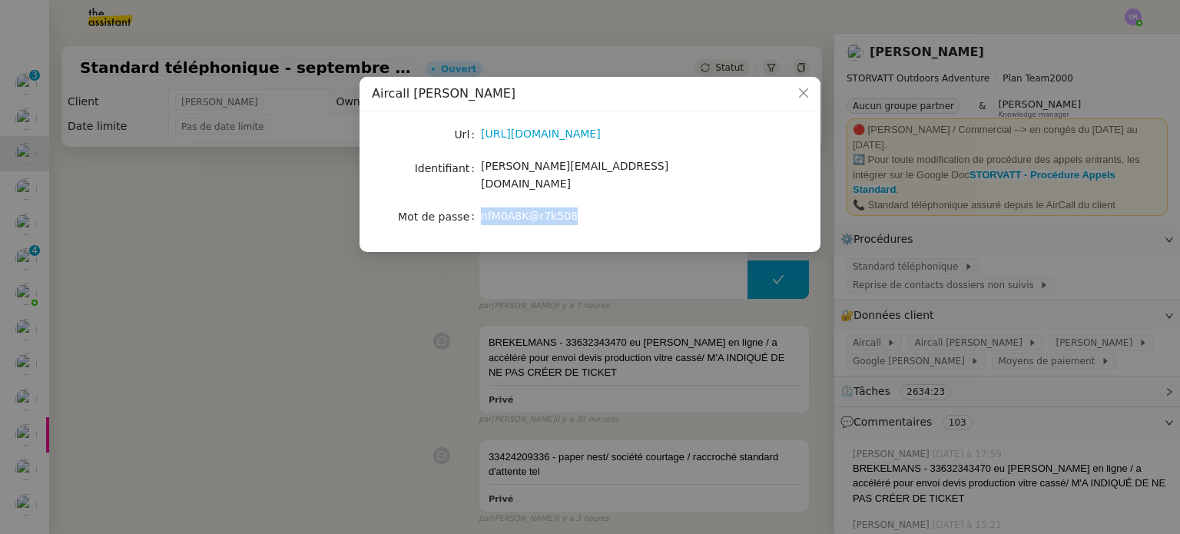
drag, startPoint x: 571, startPoint y: 204, endPoint x: 479, endPoint y: 199, distance: 92.3
click at [479, 206] on nz-form-item "Mot de passe [SECURITY_DATA]" at bounding box center [590, 217] width 436 height 22
copy nz-form-item "nfM0A8K@r7k508"
click at [1061, 384] on nz-modal-container "Aircall [PERSON_NAME] [URL][DOMAIN_NAME] Identifiant [PERSON_NAME][EMAIL_ADDRES…" at bounding box center [590, 267] width 1180 height 534
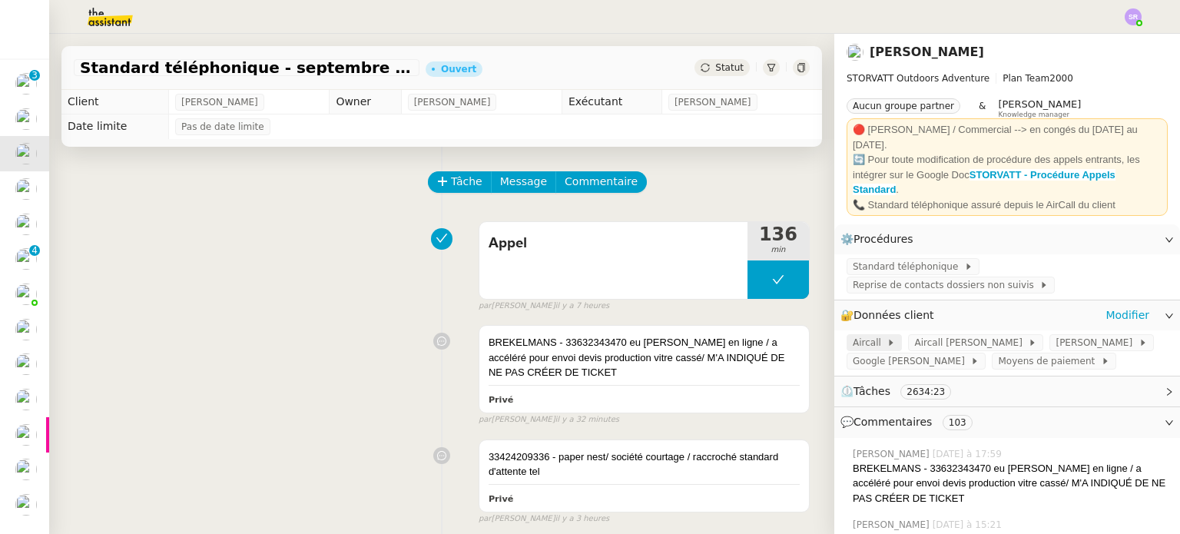
click at [853, 335] on span "Aircall" at bounding box center [870, 342] width 34 height 15
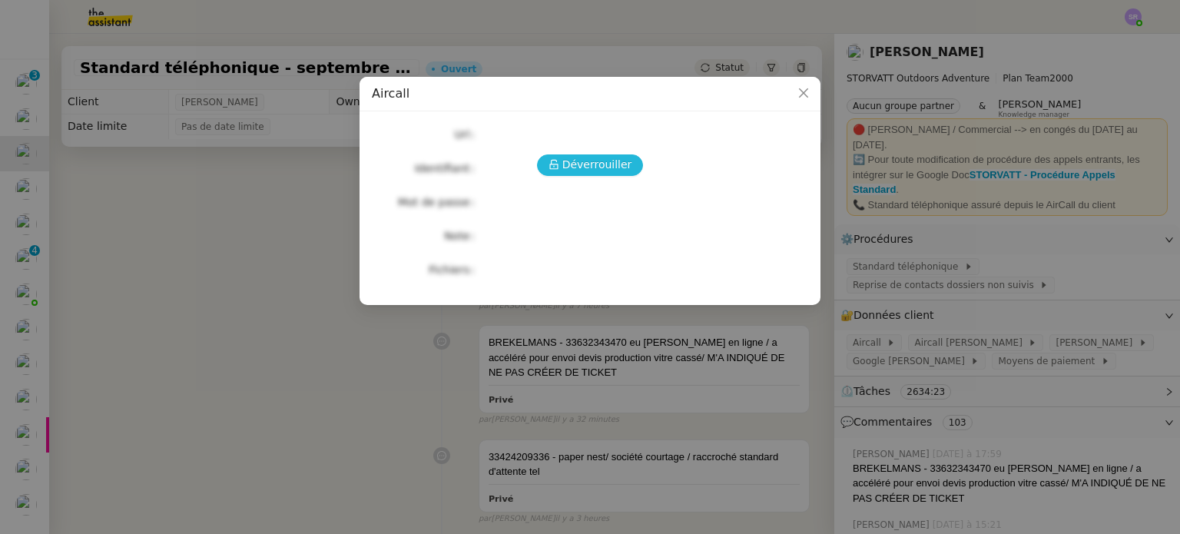
click at [601, 169] on span "Déverrouiller" at bounding box center [597, 165] width 70 height 18
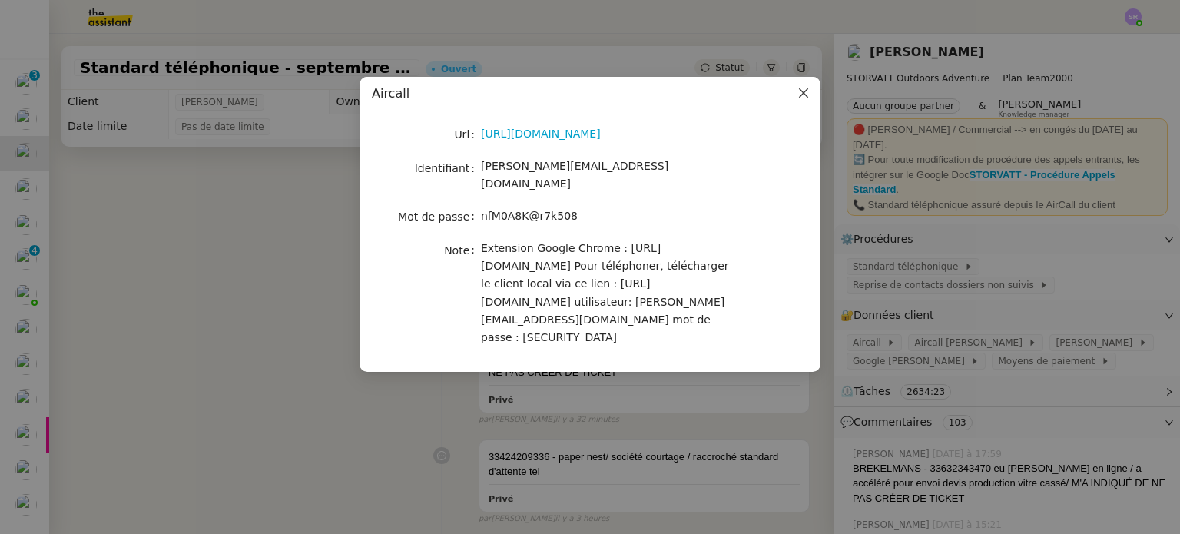
click at [802, 97] on icon "Close" at bounding box center [803, 92] width 9 height 9
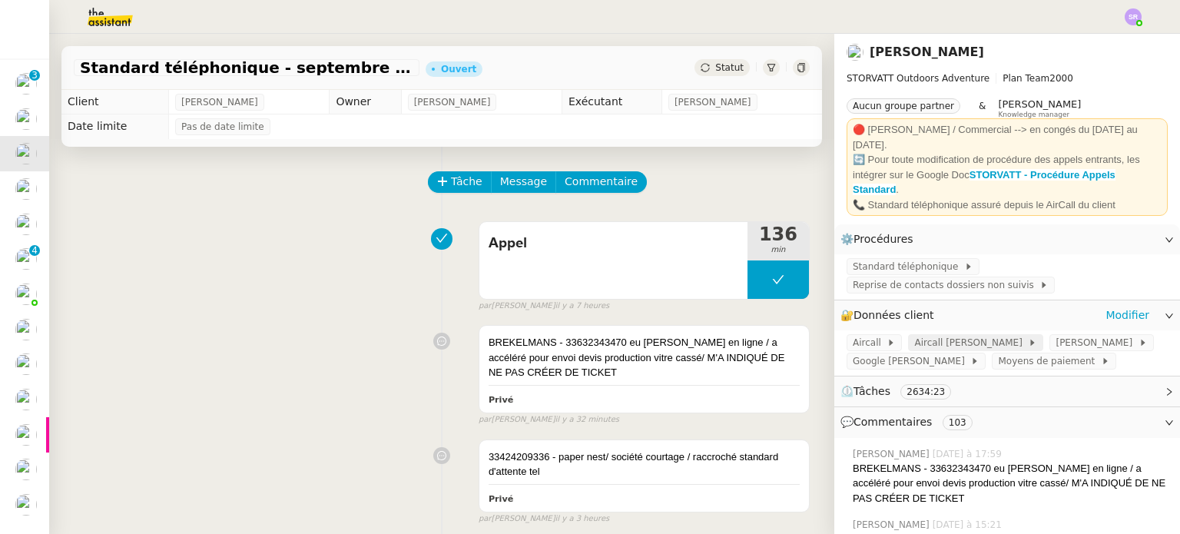
click at [939, 335] on span "Aircall [PERSON_NAME]" at bounding box center [971, 342] width 114 height 15
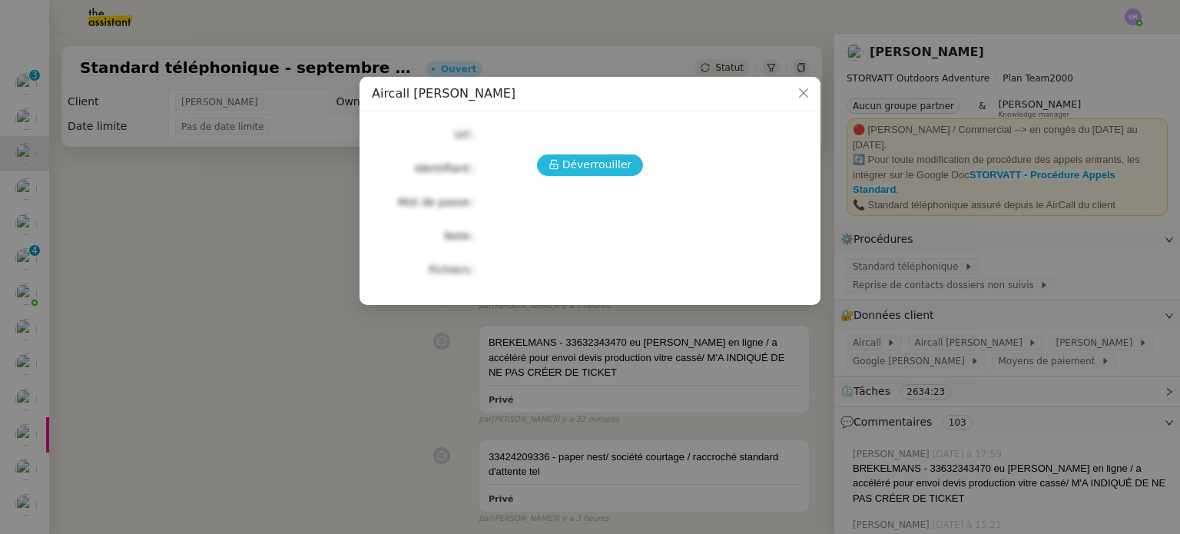
click at [553, 173] on button "Déverrouiller" at bounding box center [590, 165] width 107 height 22
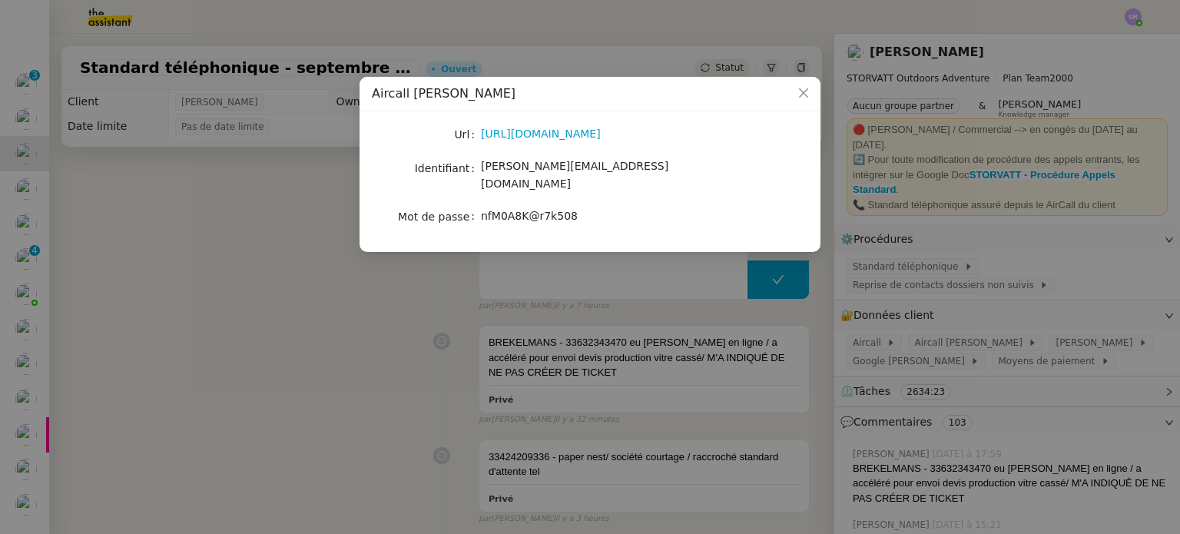
click at [587, 170] on div "[PERSON_NAME][EMAIL_ADDRESS][DOMAIN_NAME]" at bounding box center [608, 175] width 254 height 36
drag, startPoint x: 582, startPoint y: 165, endPoint x: 482, endPoint y: 172, distance: 100.1
click at [482, 172] on div "[PERSON_NAME][EMAIL_ADDRESS][DOMAIN_NAME]" at bounding box center [608, 175] width 254 height 36
copy span "[PERSON_NAME][EMAIL_ADDRESS][DOMAIN_NAME]"
click at [912, 265] on nz-modal-container "Aircall [PERSON_NAME] [URL][DOMAIN_NAME] Identifiant [PERSON_NAME][EMAIL_ADDRES…" at bounding box center [590, 267] width 1180 height 534
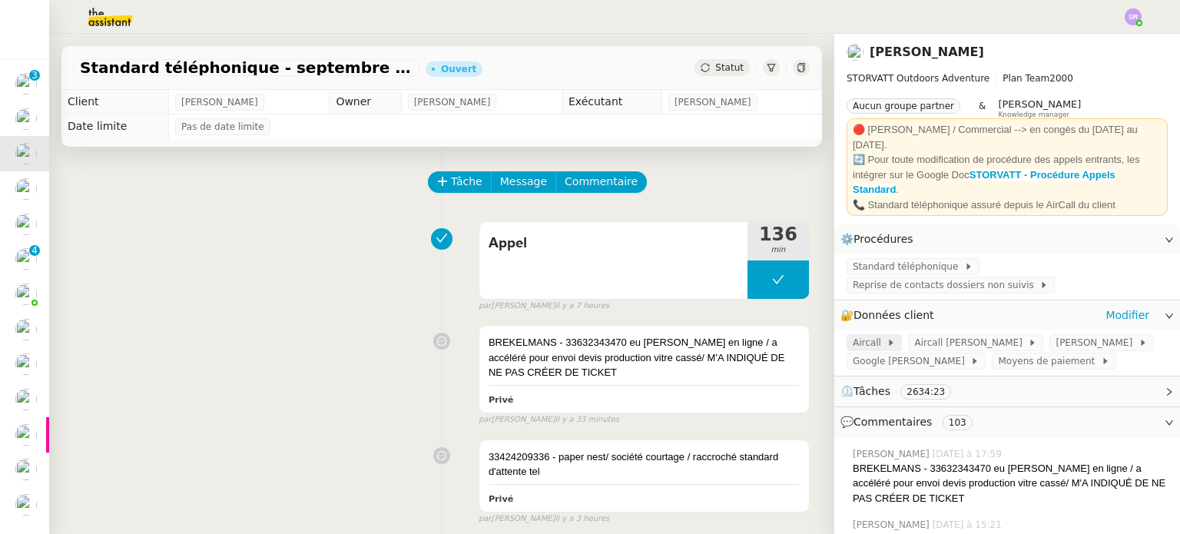
click at [856, 335] on span "Aircall" at bounding box center [870, 342] width 34 height 15
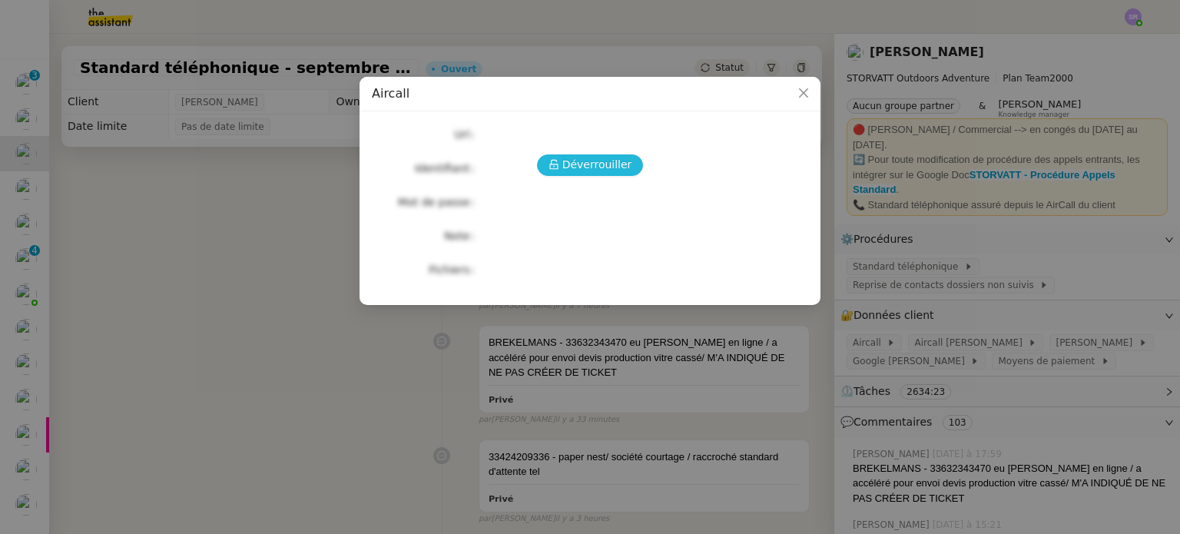
click at [603, 161] on span "Déverrouiller" at bounding box center [597, 165] width 70 height 18
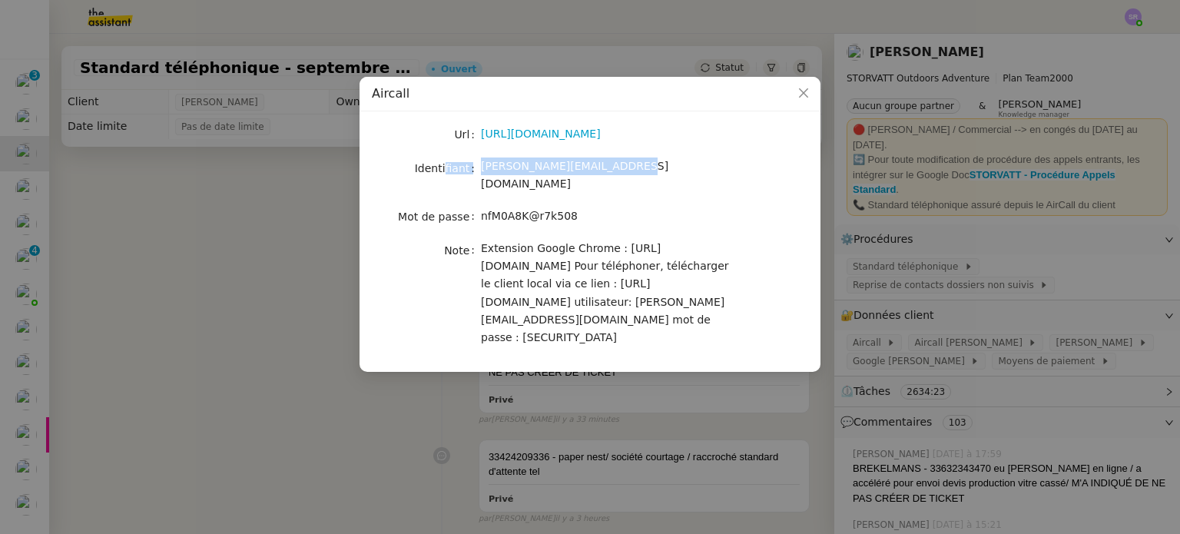
drag, startPoint x: 495, startPoint y: 165, endPoint x: 449, endPoint y: 165, distance: 46.9
click at [449, 165] on nz-form-item "Identifiant [PERSON_NAME][EMAIL_ADDRESS][DOMAIN_NAME]" at bounding box center [590, 175] width 436 height 36
click at [475, 161] on label "Identifiant" at bounding box center [448, 168] width 66 height 22
click at [477, 164] on label "Identifiant" at bounding box center [448, 168] width 66 height 22
drag, startPoint x: 618, startPoint y: 171, endPoint x: 478, endPoint y: 172, distance: 139.8
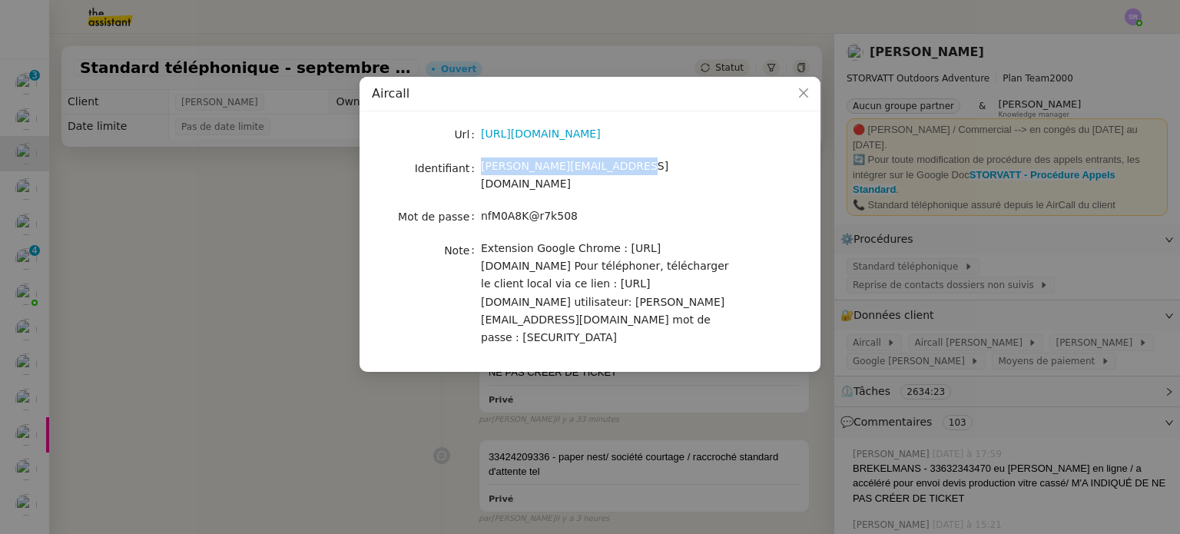
click at [478, 172] on nz-form-item "Identifiant [PERSON_NAME][EMAIL_ADDRESS][DOMAIN_NAME]" at bounding box center [590, 175] width 436 height 36
copy nz-form-item "[PERSON_NAME][EMAIL_ADDRESS][DOMAIN_NAME]"
click at [1028, 235] on nz-modal-container "Aircall Url [URL][DOMAIN_NAME] Identifiant [PERSON_NAME][EMAIL_ADDRESS][DOMAIN_…" at bounding box center [590, 267] width 1180 height 534
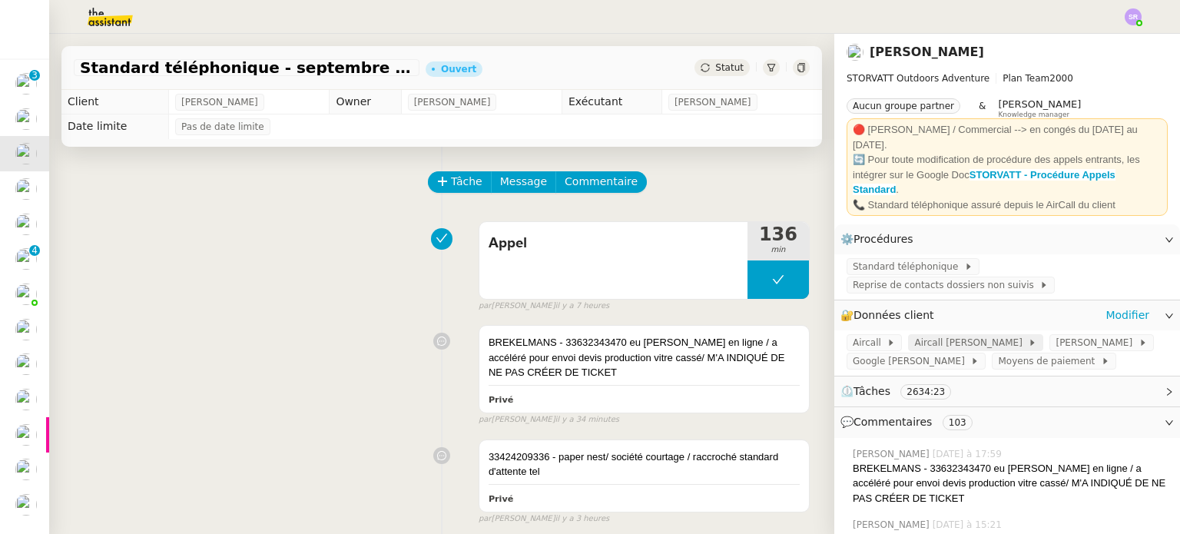
click at [932, 335] on span "Aircall [PERSON_NAME]" at bounding box center [971, 342] width 114 height 15
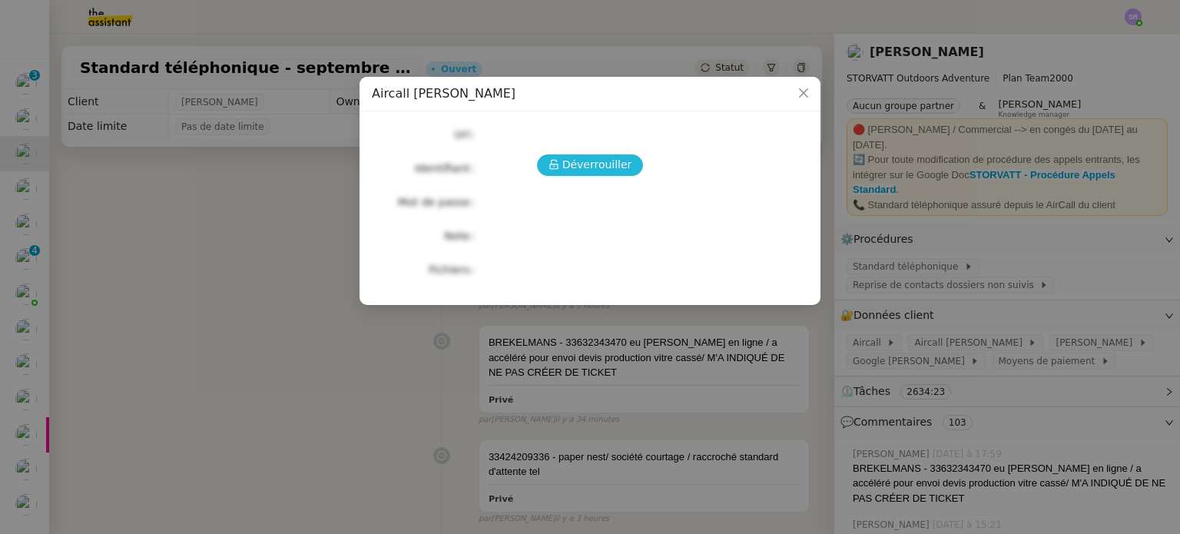
click at [596, 172] on span "Déverrouiller" at bounding box center [597, 165] width 70 height 18
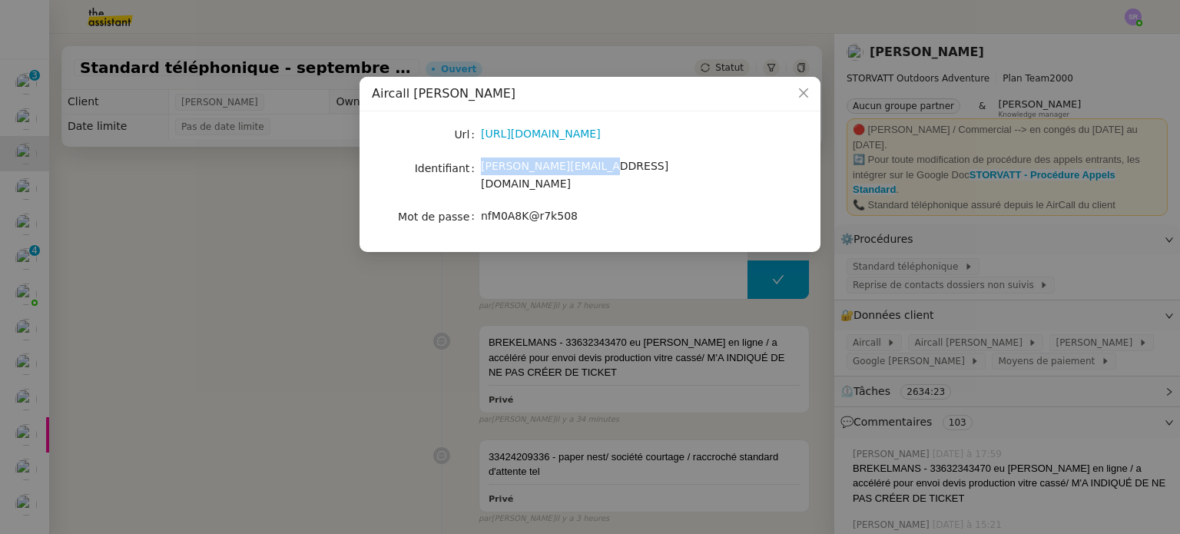
drag, startPoint x: 595, startPoint y: 176, endPoint x: 480, endPoint y: 170, distance: 115.4
click at [481, 170] on div "[PERSON_NAME][EMAIL_ADDRESS][DOMAIN_NAME]" at bounding box center [608, 175] width 254 height 36
copy span "[PERSON_NAME][EMAIL_ADDRESS][DOMAIN_NAME]"
drag, startPoint x: 992, startPoint y: 396, endPoint x: 982, endPoint y: 386, distance: 14.1
click at [992, 396] on nz-modal-container "Aircall [PERSON_NAME] [URL][DOMAIN_NAME] Identifiant [PERSON_NAME][EMAIL_ADDRES…" at bounding box center [590, 267] width 1180 height 534
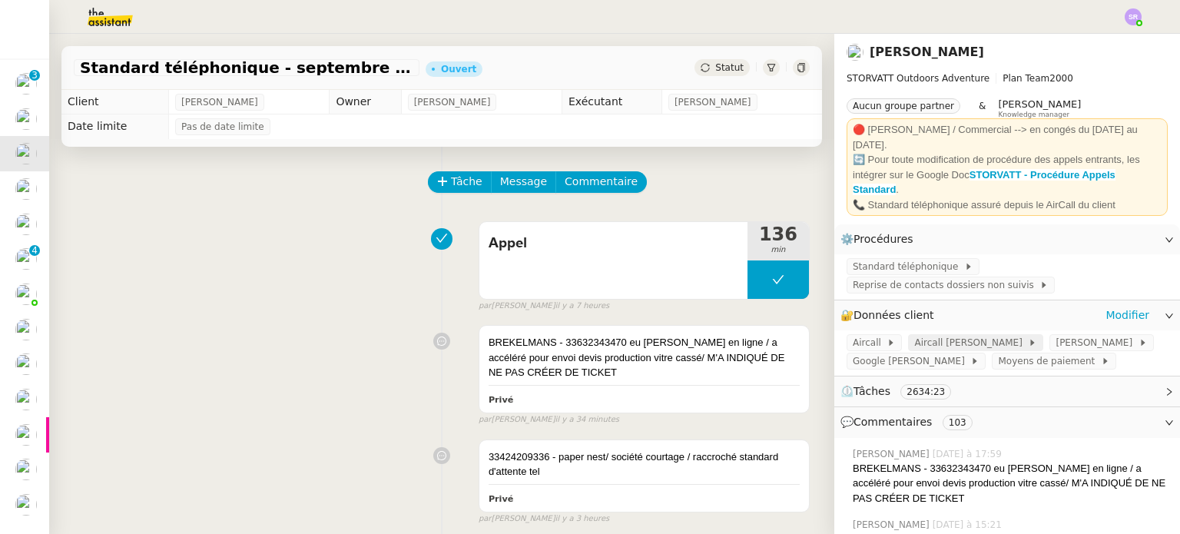
click at [914, 335] on span "Aircall [PERSON_NAME]" at bounding box center [971, 342] width 114 height 15
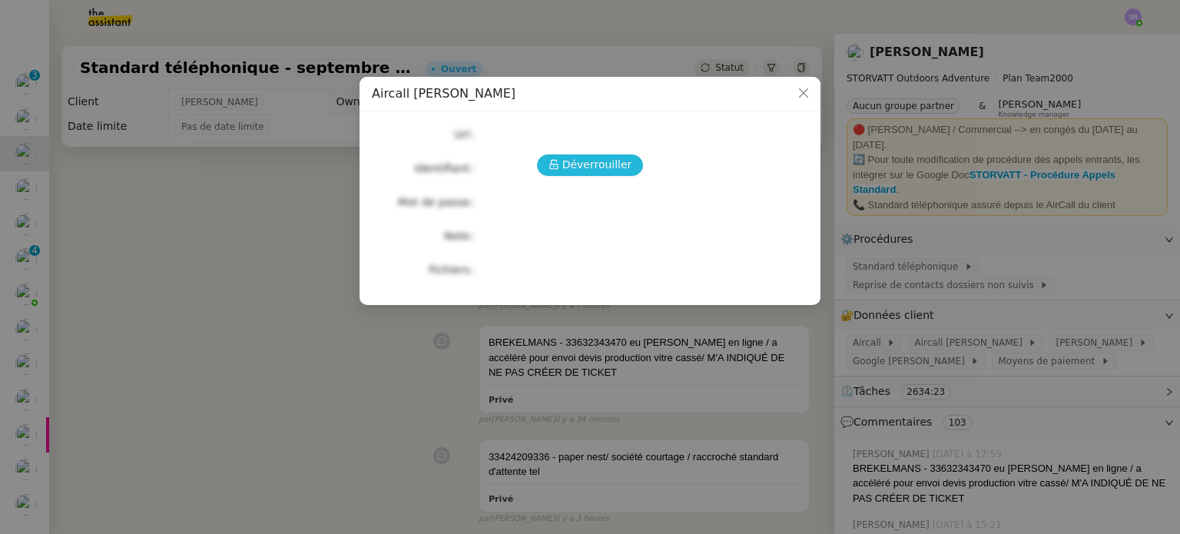
click at [604, 162] on span "Déverrouiller" at bounding box center [597, 165] width 70 height 18
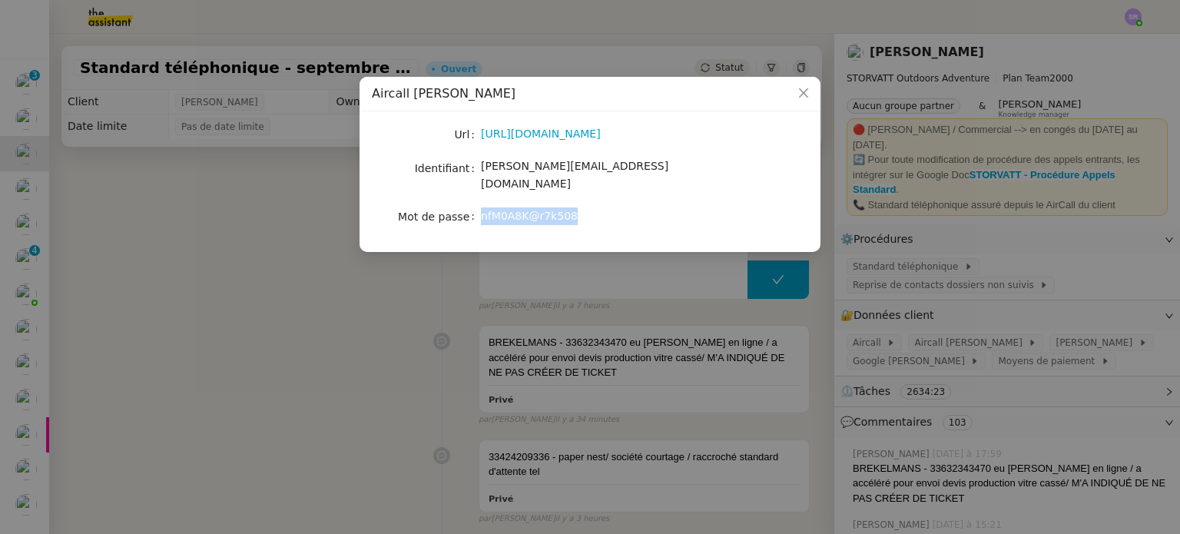
drag, startPoint x: 571, startPoint y: 200, endPoint x: 480, endPoint y: 207, distance: 91.6
click at [481, 207] on div "nfM0A8K@r7k508" at bounding box center [608, 216] width 254 height 18
copy span "nfM0A8K@r7k508"
click at [959, 313] on nz-modal-container "Aircall [PERSON_NAME] [URL][DOMAIN_NAME] Identifiant [PERSON_NAME][EMAIL_ADDRES…" at bounding box center [590, 267] width 1180 height 534
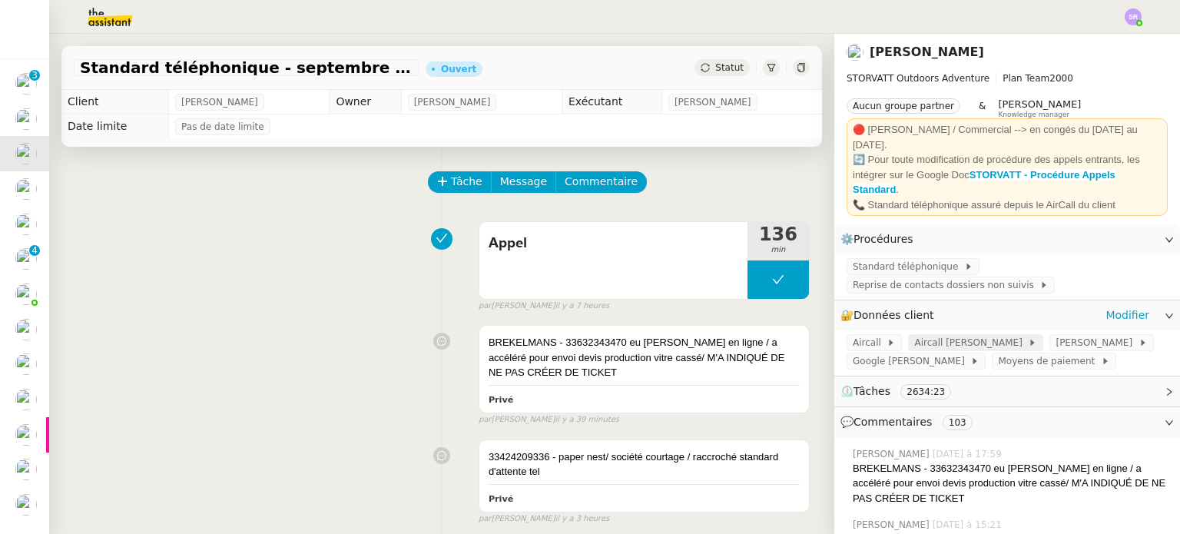
click at [959, 335] on span "Aircall [PERSON_NAME]" at bounding box center [971, 342] width 114 height 15
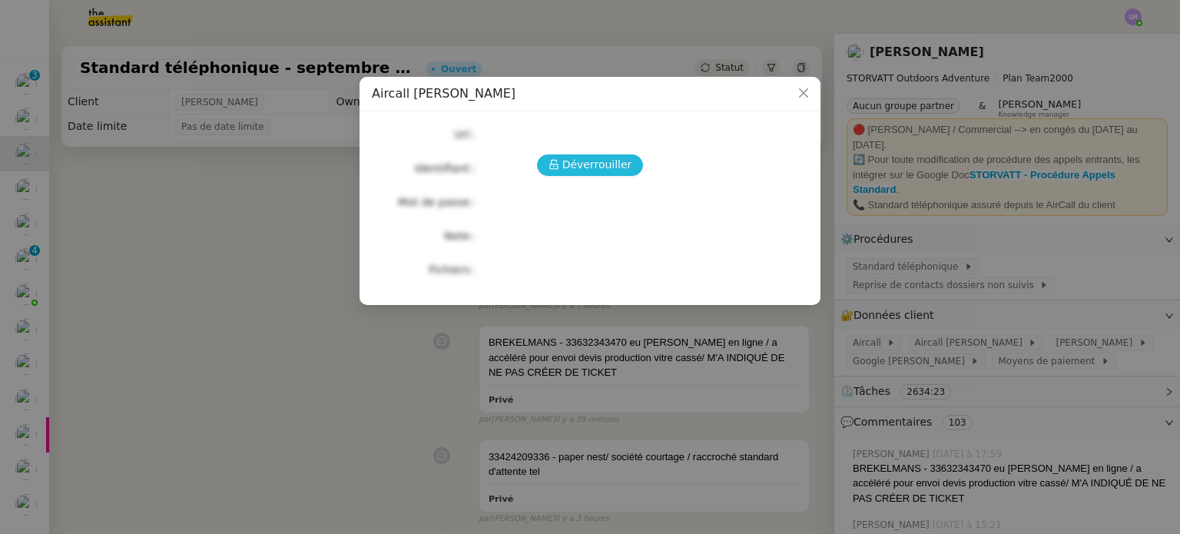
click at [606, 175] on button "Déverrouiller" at bounding box center [590, 165] width 107 height 22
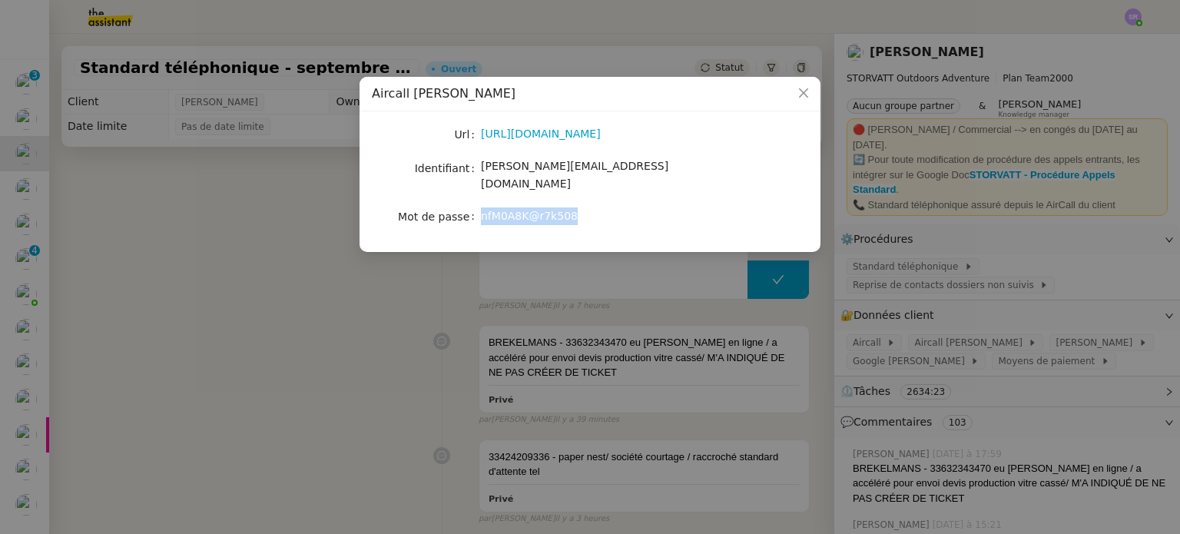
drag, startPoint x: 572, startPoint y: 201, endPoint x: 502, endPoint y: 220, distance: 73.0
click at [478, 206] on nz-form-item "Mot de passe [SECURITY_DATA]" at bounding box center [590, 217] width 436 height 22
click at [951, 319] on nz-modal-container "Aircall [PERSON_NAME] [URL][DOMAIN_NAME] Identifiant [PERSON_NAME][EMAIL_ADDRES…" at bounding box center [590, 267] width 1180 height 534
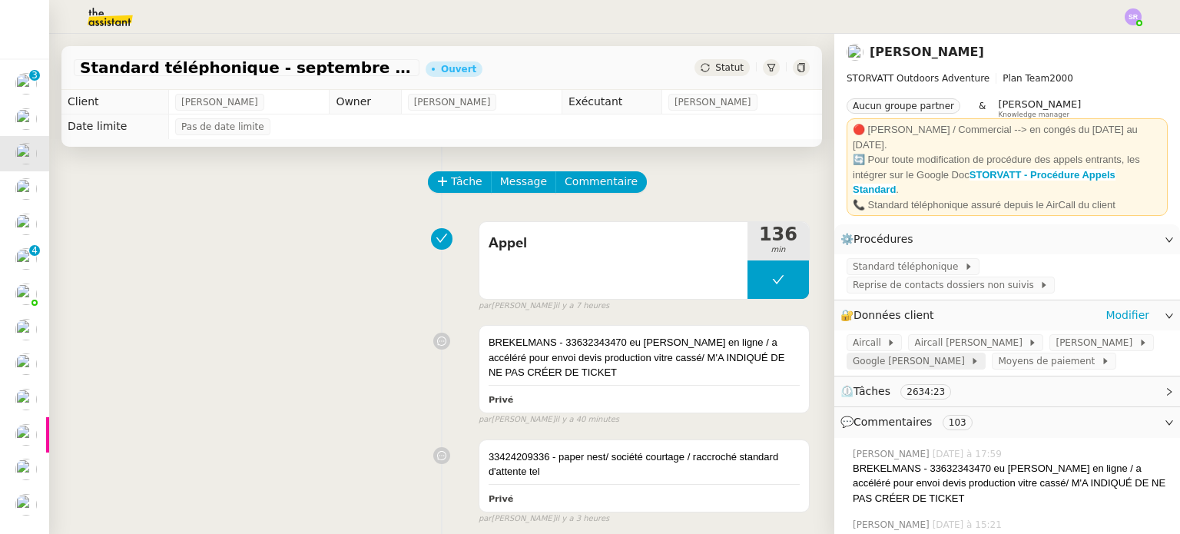
click at [908, 353] on span "Google [PERSON_NAME]" at bounding box center [912, 360] width 118 height 15
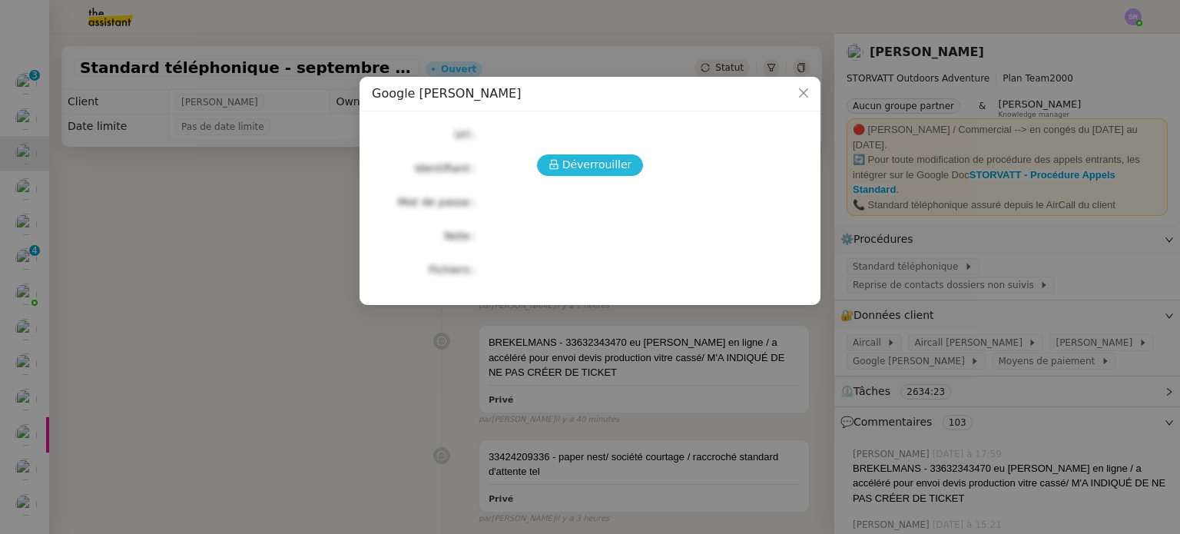
click at [627, 169] on button "Déverrouiller" at bounding box center [590, 165] width 107 height 22
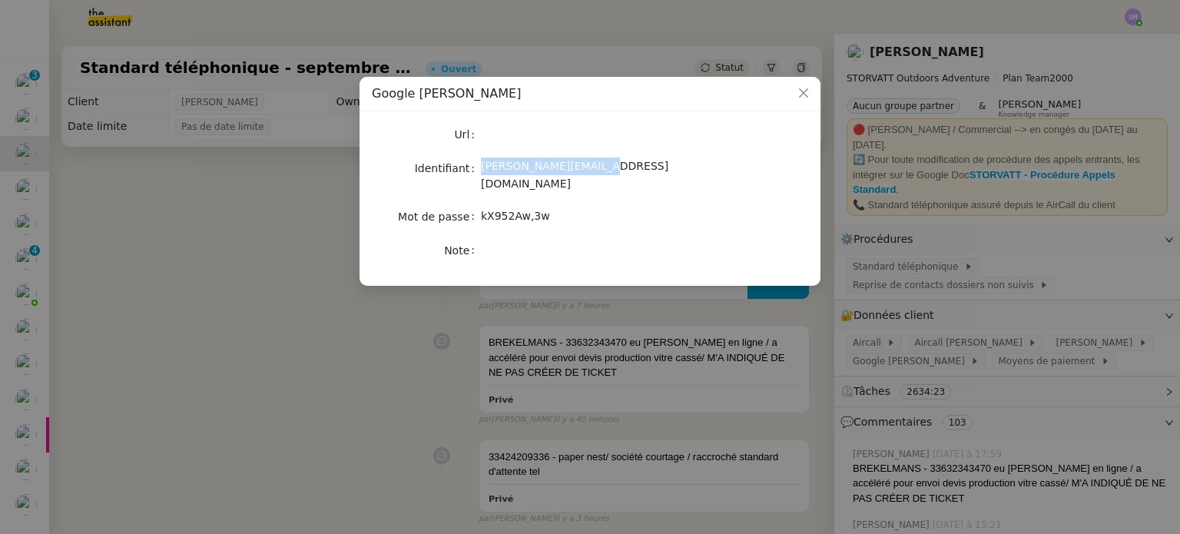
drag, startPoint x: 588, startPoint y: 171, endPoint x: 472, endPoint y: 174, distance: 116.0
click at [472, 174] on nz-form-item "Identifiant [PERSON_NAME][EMAIL_ADDRESS][DOMAIN_NAME]" at bounding box center [590, 175] width 436 height 36
click at [217, 206] on nz-modal-container "Google [PERSON_NAME] Identifiant [PERSON_NAME][EMAIL_ADDRESS][DOMAIN_NAME] Mot …" at bounding box center [590, 267] width 1180 height 534
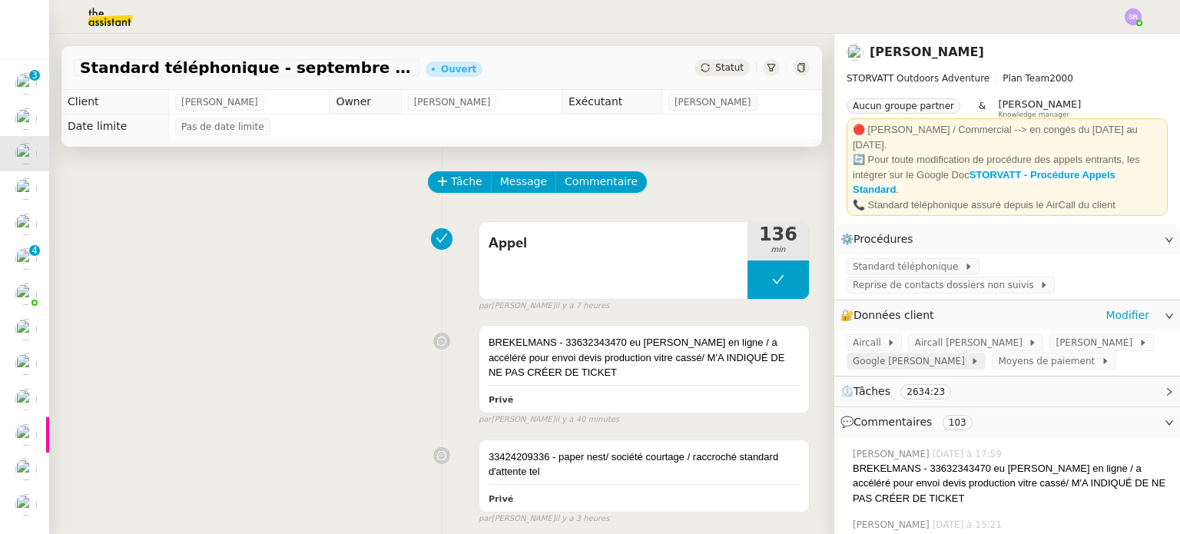
click at [876, 353] on span "Google [PERSON_NAME]" at bounding box center [912, 360] width 118 height 15
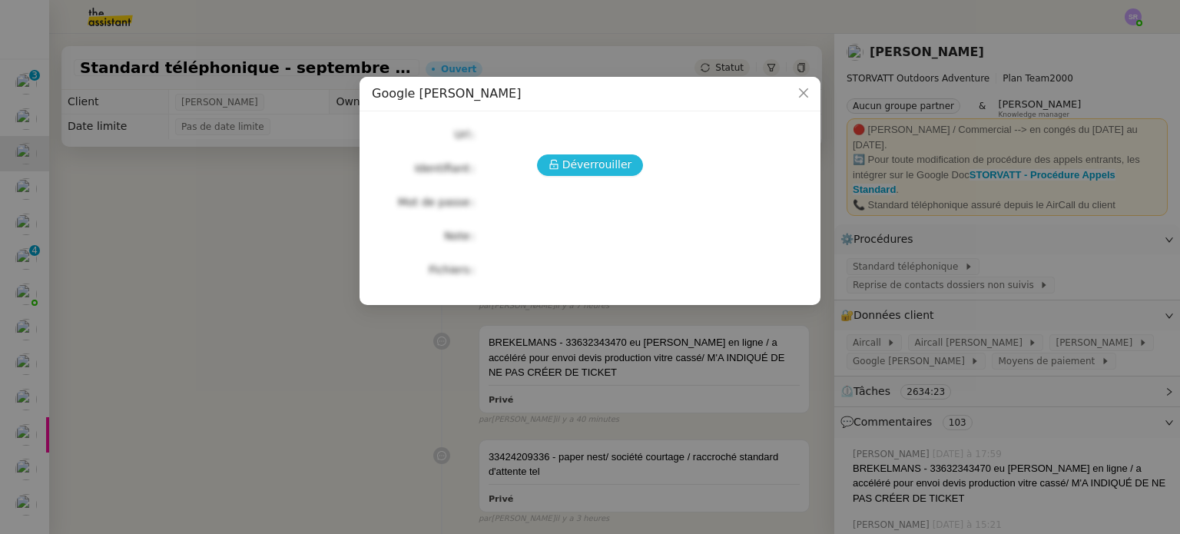
click at [564, 174] on button "Déverrouiller" at bounding box center [590, 165] width 107 height 22
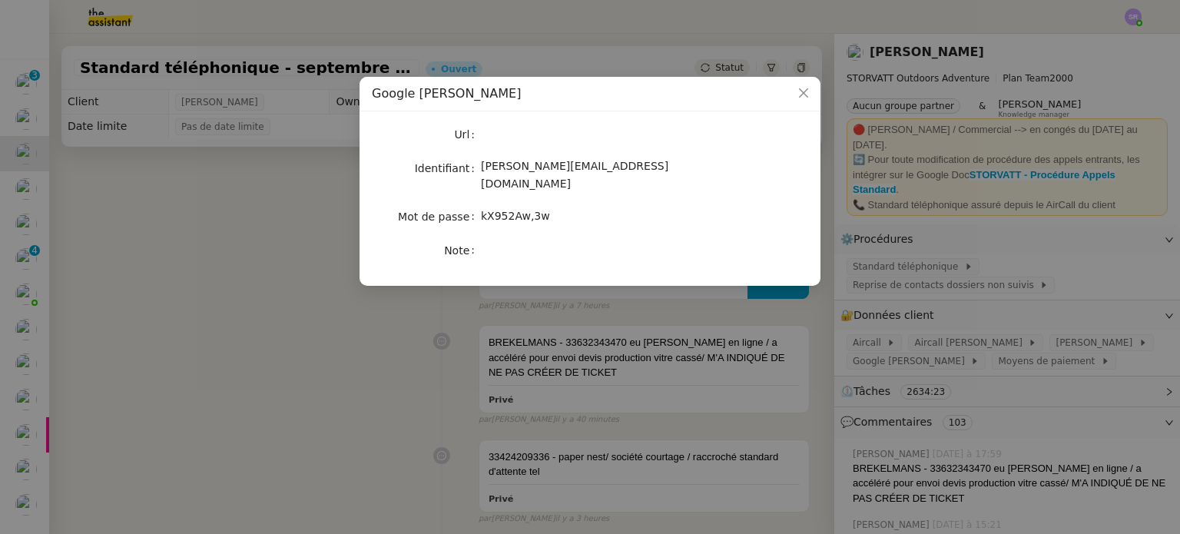
drag, startPoint x: 539, startPoint y: 204, endPoint x: 480, endPoint y: 207, distance: 59.2
click at [481, 207] on div "kX952Aw,3w" at bounding box center [608, 216] width 254 height 18
drag, startPoint x: 575, startPoint y: 186, endPoint x: 642, endPoint y: 179, distance: 67.2
click at [576, 186] on div "Url Identifiant [PERSON_NAME][EMAIL_ADDRESS][DOMAIN_NAME] Mot de passe [SECURIT…" at bounding box center [590, 192] width 436 height 137
click at [813, 90] on span "Close" at bounding box center [803, 94] width 34 height 34
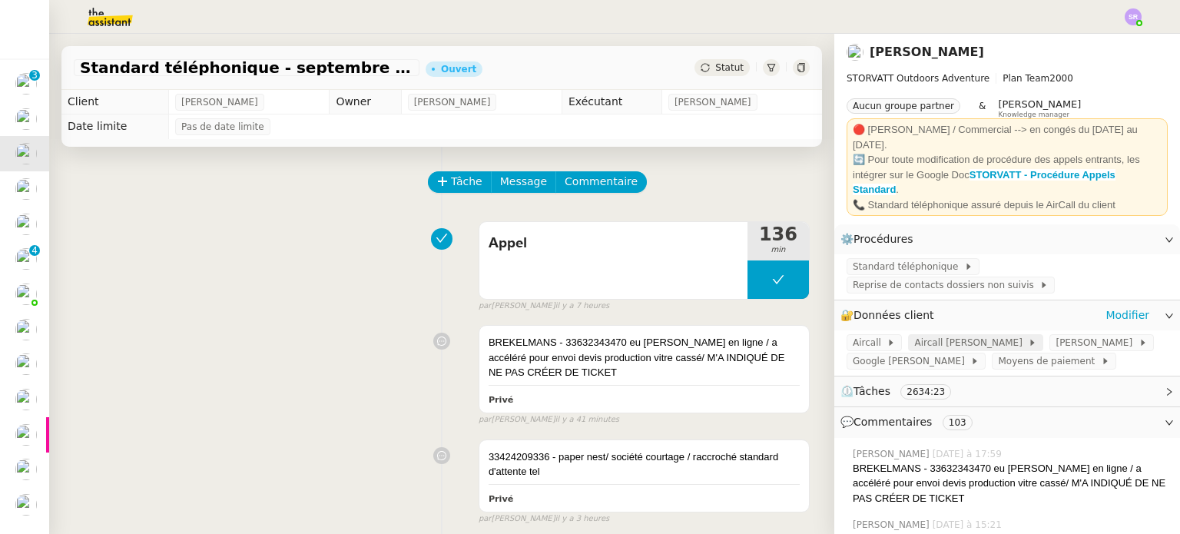
click at [955, 335] on span "Aircall [PERSON_NAME]" at bounding box center [971, 342] width 114 height 15
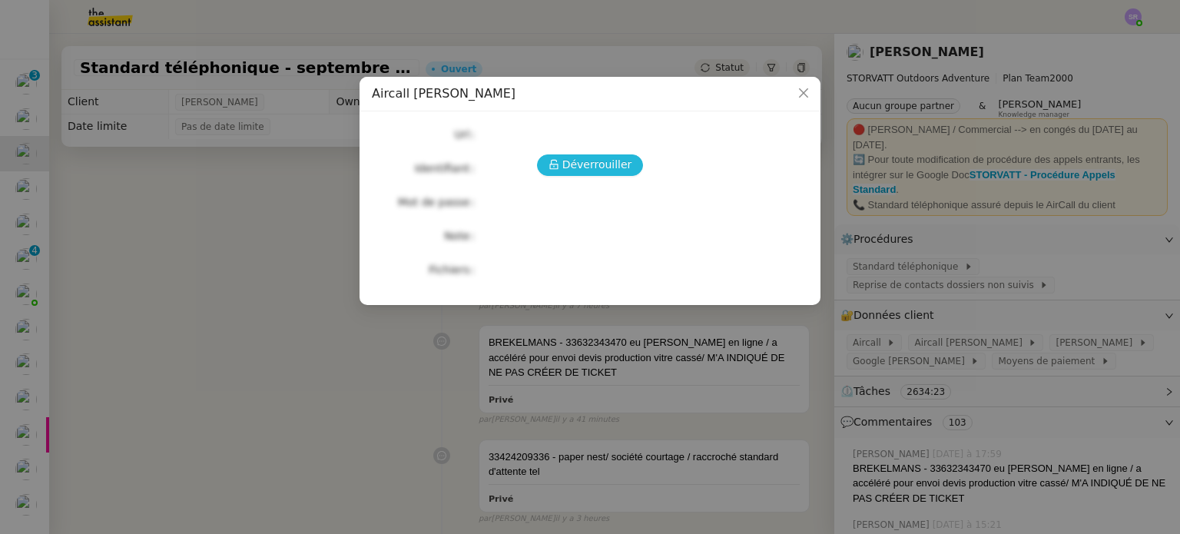
click at [597, 167] on span "Déverrouiller" at bounding box center [597, 165] width 70 height 18
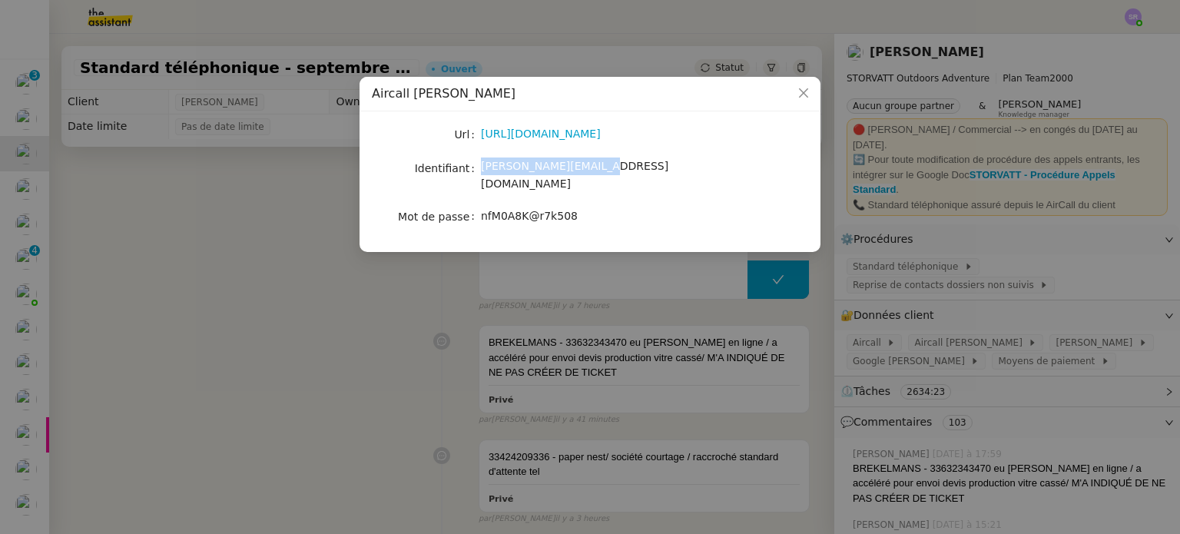
drag, startPoint x: 594, startPoint y: 170, endPoint x: 471, endPoint y: 167, distance: 123.7
click at [471, 167] on nz-form-item "Identifiant [PERSON_NAME][EMAIL_ADDRESS][DOMAIN_NAME]" at bounding box center [590, 175] width 436 height 36
click at [614, 187] on div "Url [URL][DOMAIN_NAME] Identifiant [PERSON_NAME][EMAIL_ADDRESS][DOMAIN_NAME] Mo…" at bounding box center [590, 176] width 436 height 104
drag, startPoint x: 531, startPoint y: 208, endPoint x: 479, endPoint y: 207, distance: 52.2
click at [479, 207] on nz-form-item "Mot de passe [SECURITY_DATA]" at bounding box center [590, 217] width 436 height 22
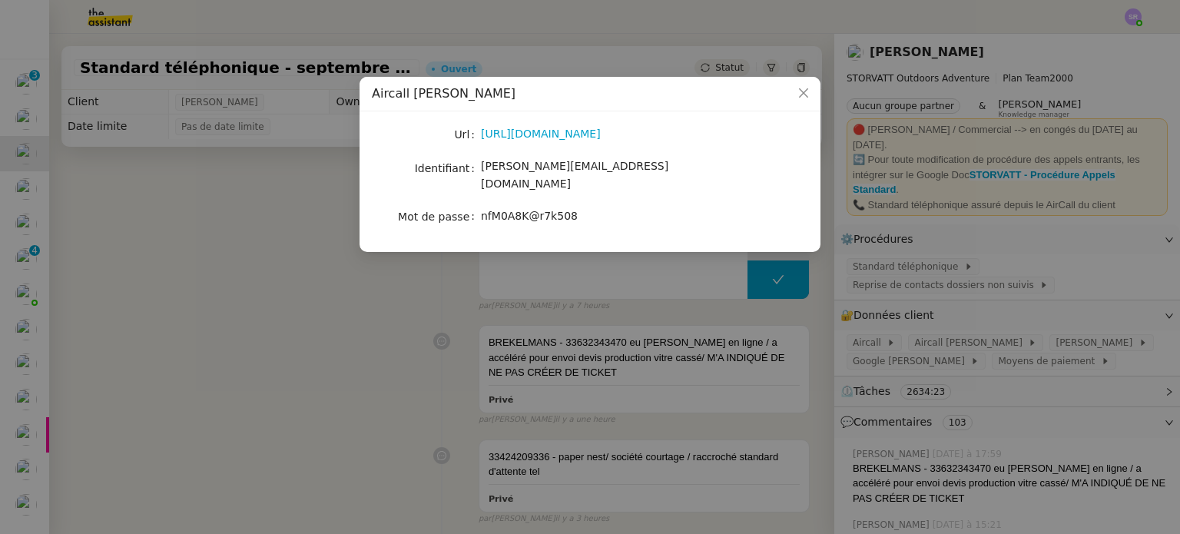
click at [203, 237] on nz-modal-container "Aircall [PERSON_NAME] [URL][DOMAIN_NAME] Identifiant [PERSON_NAME][EMAIL_ADDRES…" at bounding box center [590, 267] width 1180 height 534
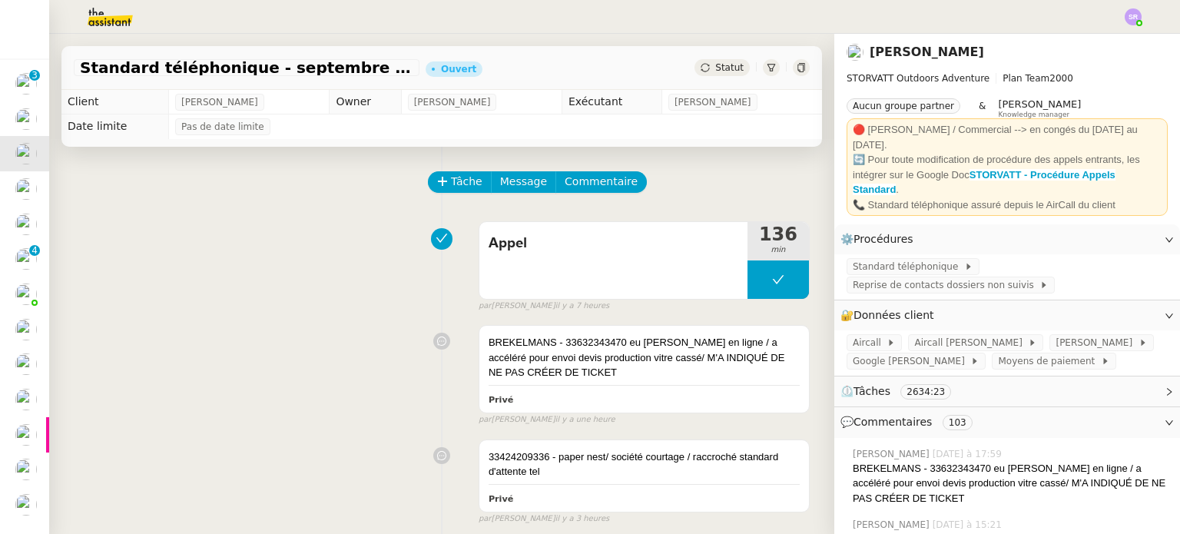
click at [82, 331] on div "BREKELMANS - 33632343470 eu [PERSON_NAME] en ligne / a accéléré pour envoi devi…" at bounding box center [442, 372] width 736 height 108
click at [342, 208] on div "Tâche Message Commentaire" at bounding box center [442, 189] width 736 height 37
